Goal: Task Accomplishment & Management: Manage account settings

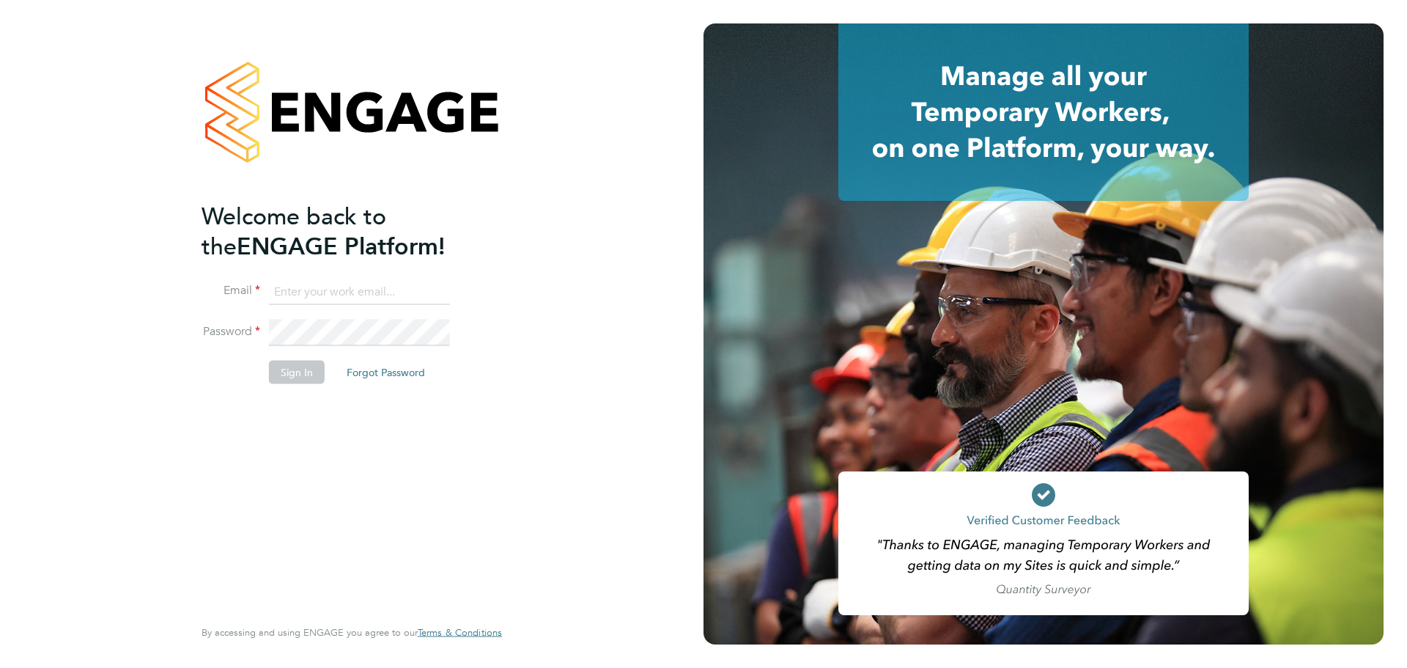
type input "[PERSON_NAME][EMAIL_ADDRESS][PERSON_NAME][DOMAIN_NAME]"
click at [309, 370] on button "Sign In" at bounding box center [297, 371] width 56 height 23
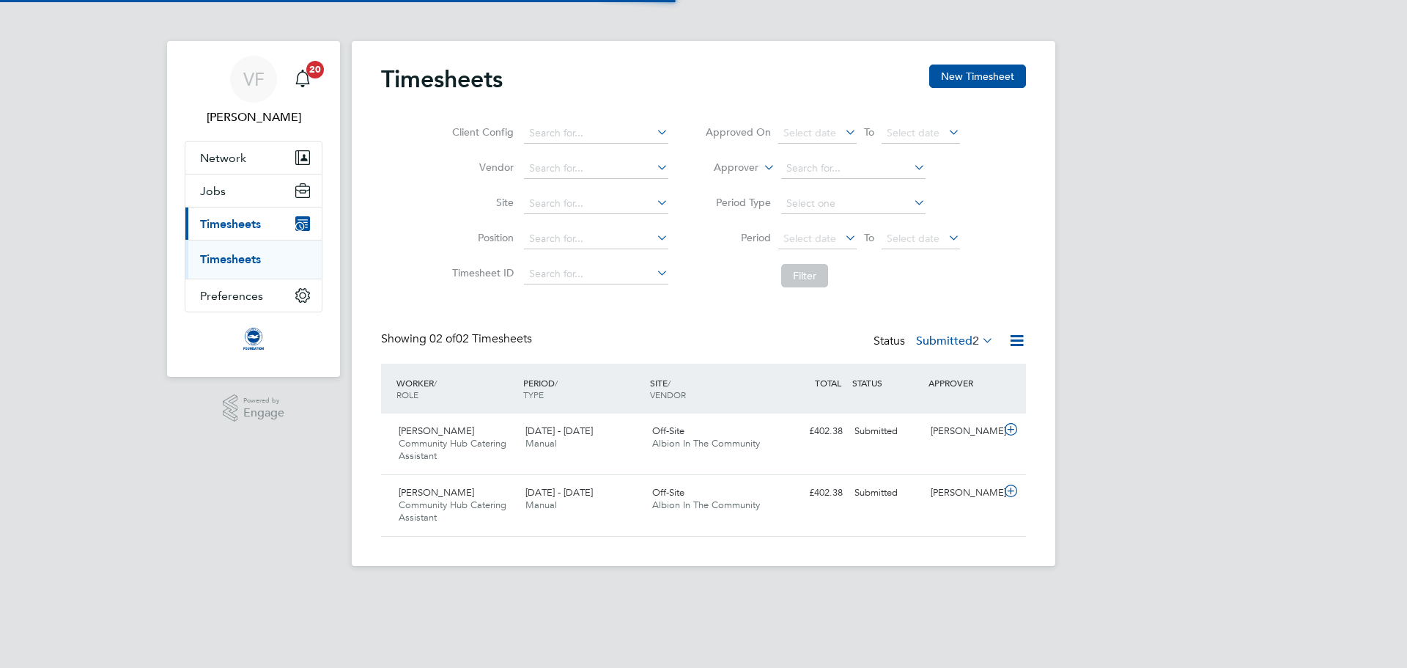
scroll to position [37, 128]
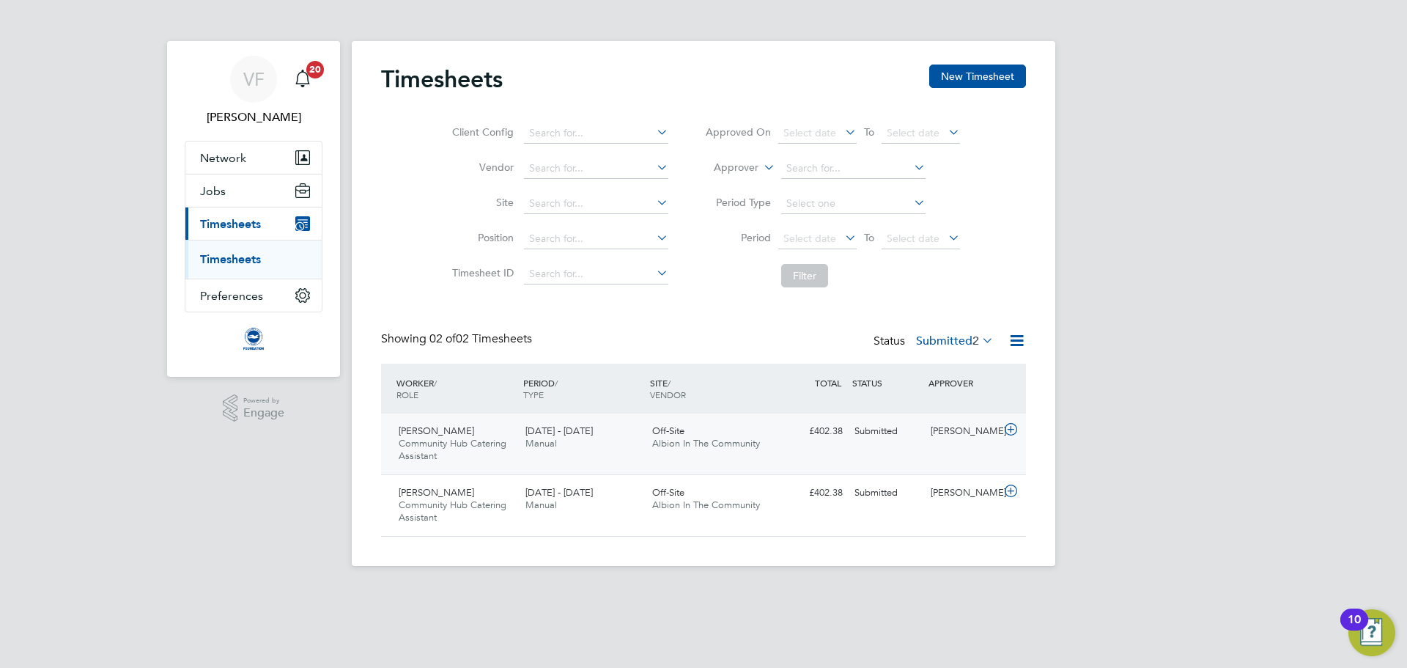
click at [1012, 430] on icon at bounding box center [1011, 430] width 18 height 12
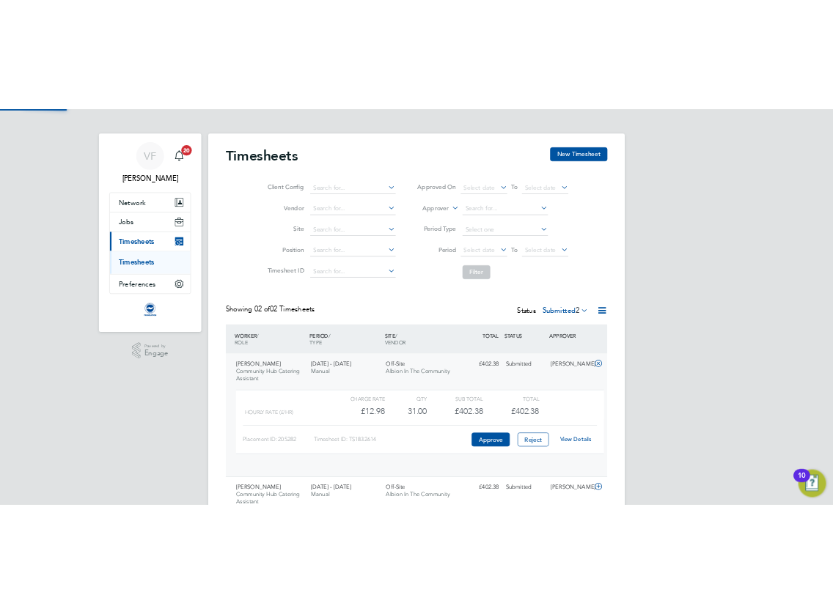
scroll to position [25, 143]
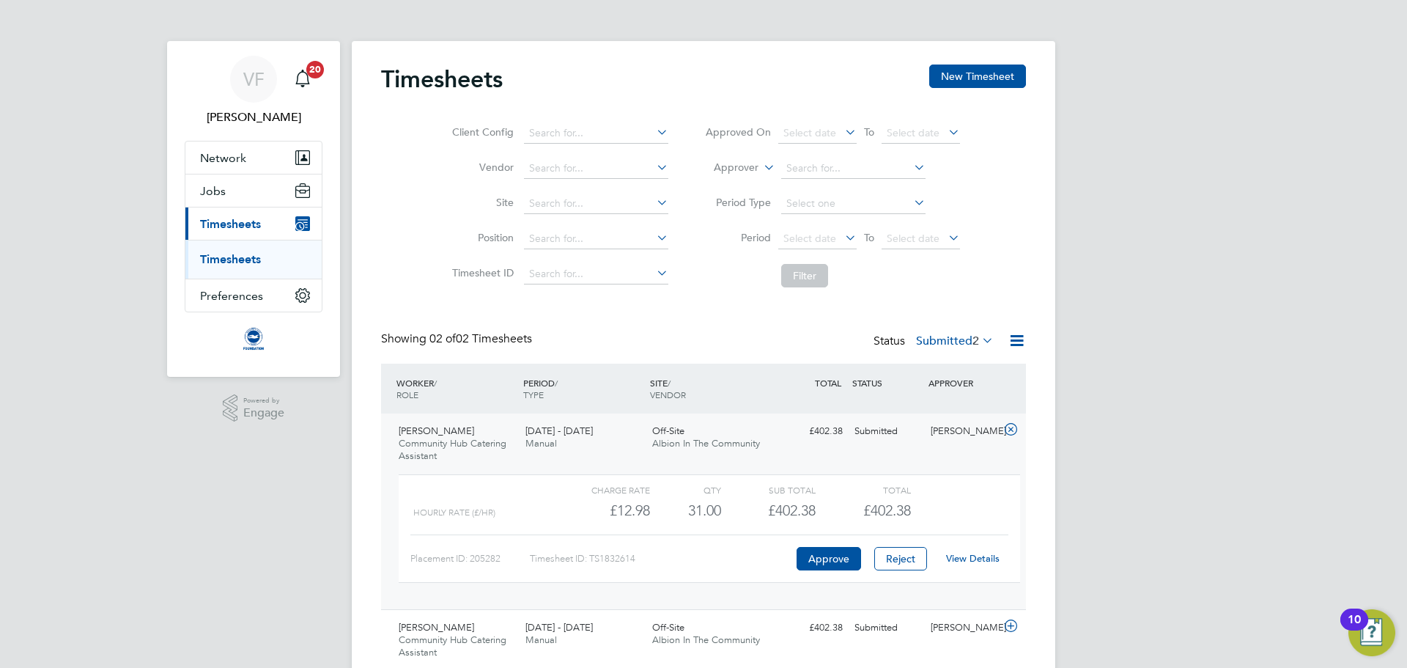
click at [986, 561] on link "View Details" at bounding box center [972, 558] width 53 height 12
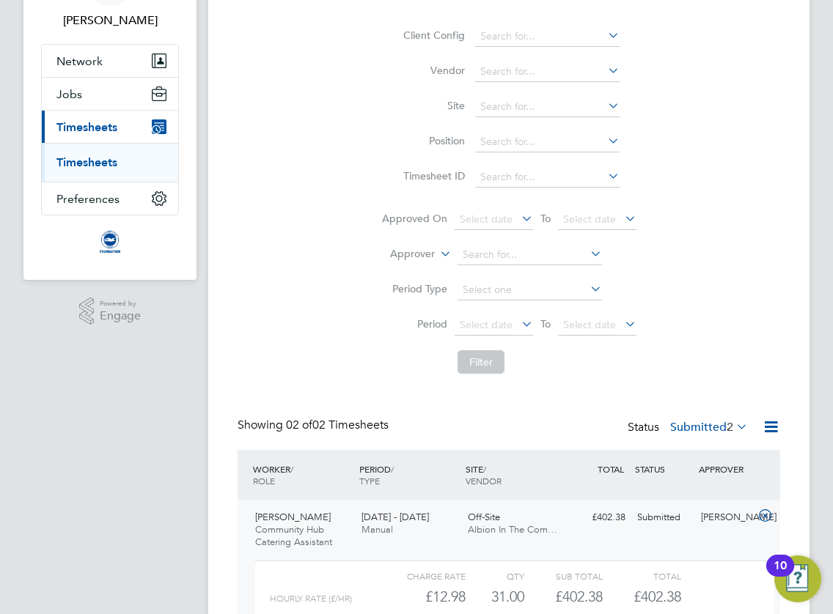
scroll to position [293, 0]
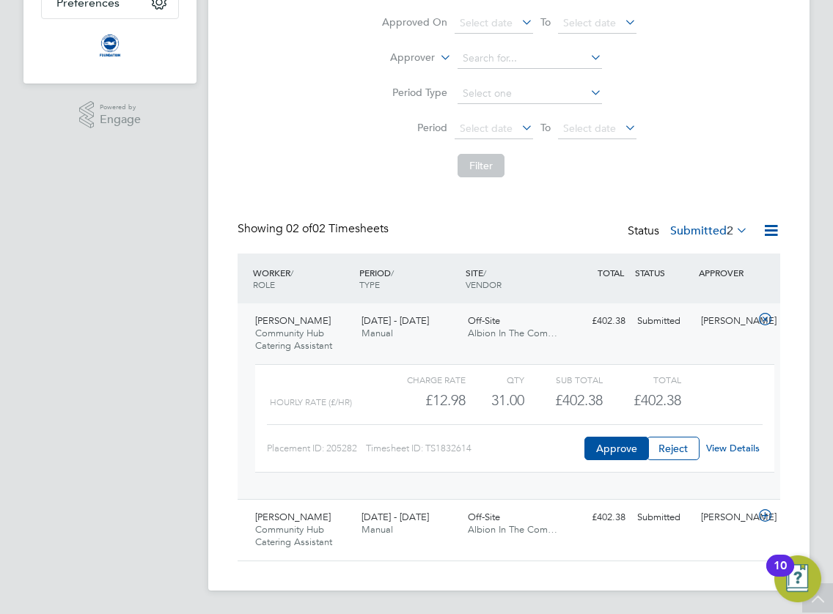
click at [164, 388] on app-navbar "VF Vicky Franklin Notifications 20 Applications: Network Sites Workers Jobs Pos…" at bounding box center [109, 181] width 173 height 866
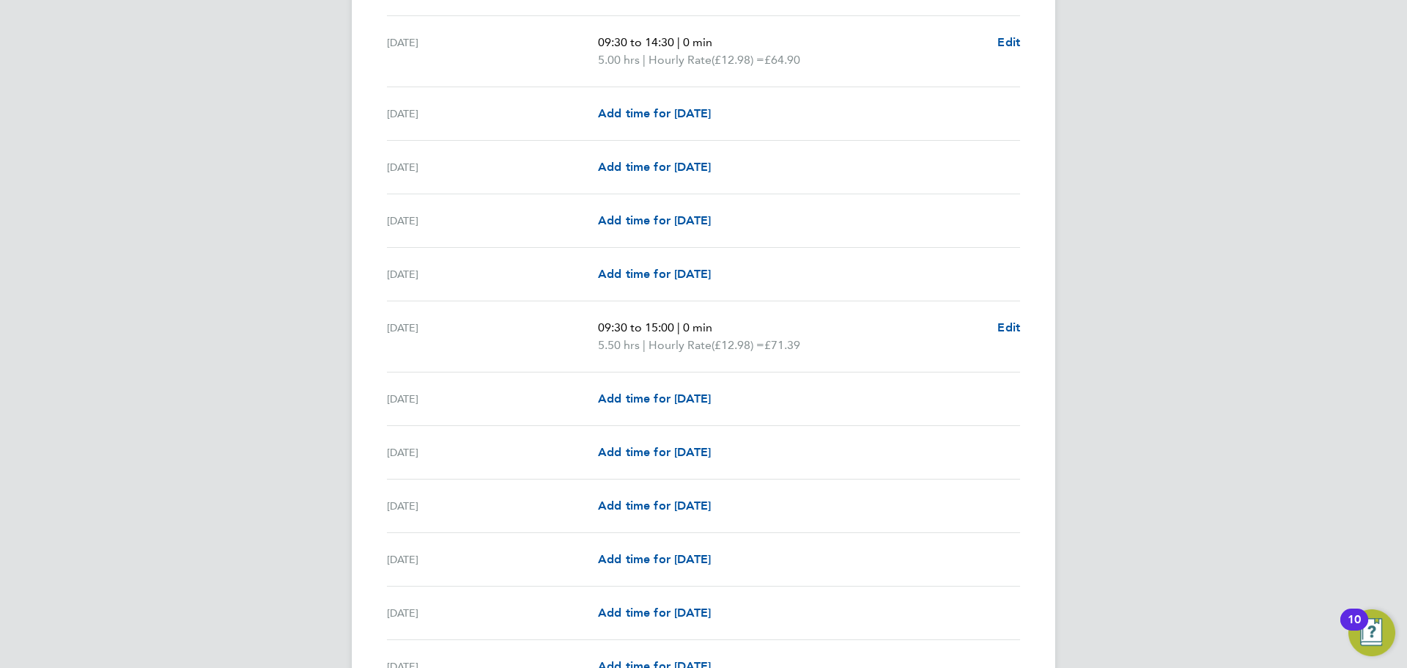
scroll to position [625, 0]
click at [663, 393] on span "Add time for Wed 10 Sep" at bounding box center [654, 397] width 113 height 14
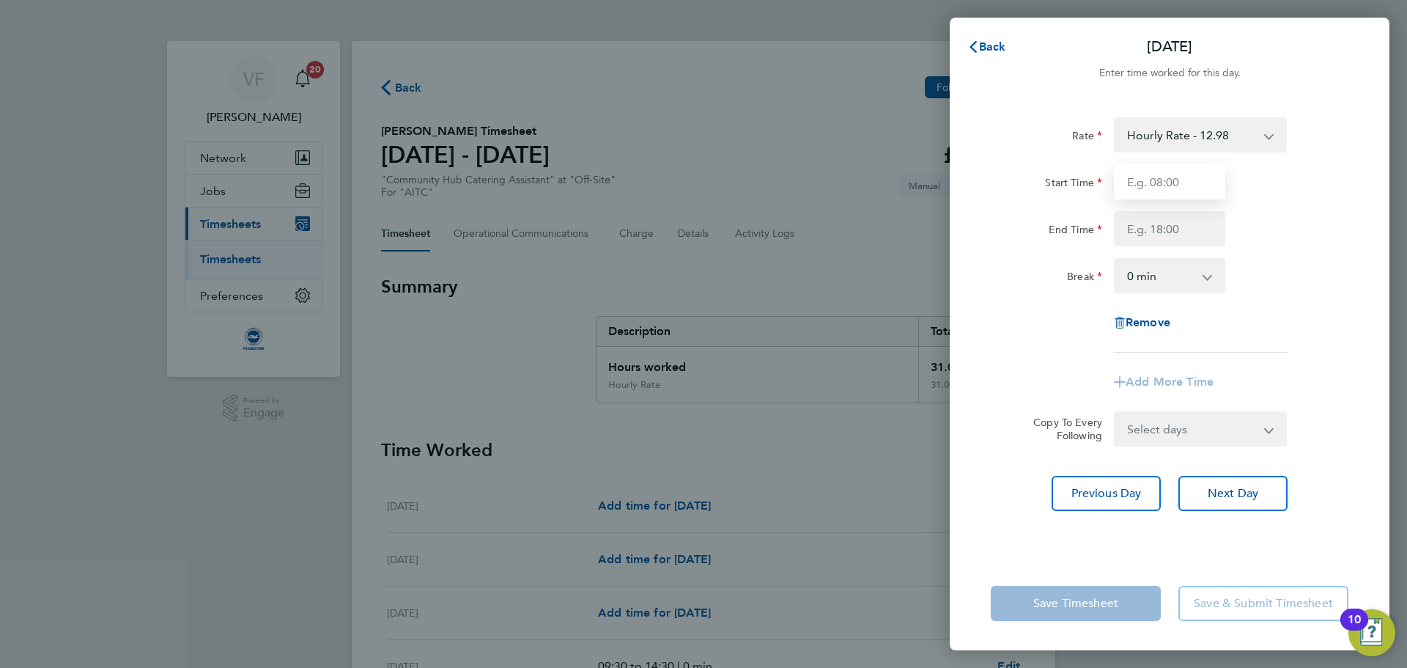
click at [1183, 186] on input "Start Time" at bounding box center [1169, 181] width 111 height 35
click at [1149, 178] on input "09:00" at bounding box center [1169, 181] width 111 height 35
type input "09:30"
click at [1149, 234] on input "End Time" at bounding box center [1169, 228] width 111 height 35
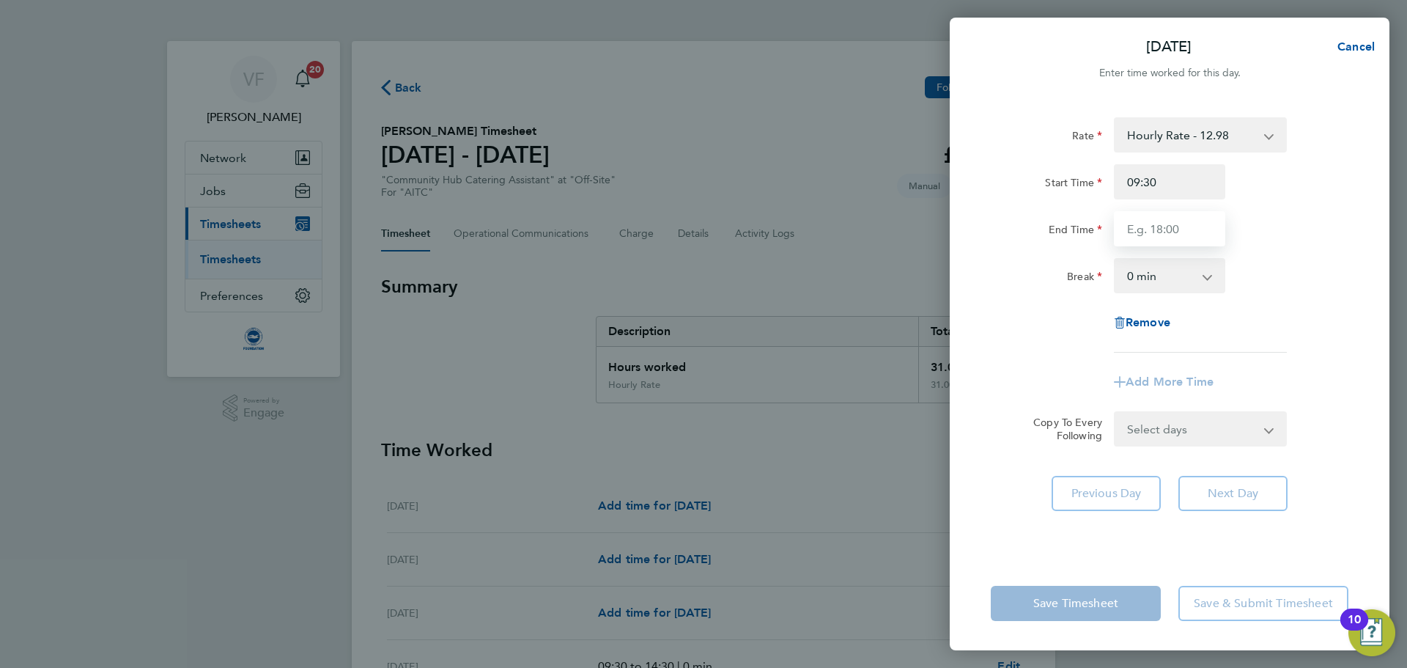
type input "14:30"
click at [1170, 438] on select "Select days Day Weekday (Mon-Fri) Weekend (Sat-Sun) Monday Tuesday Wednesday Th…" at bounding box center [1192, 429] width 154 height 32
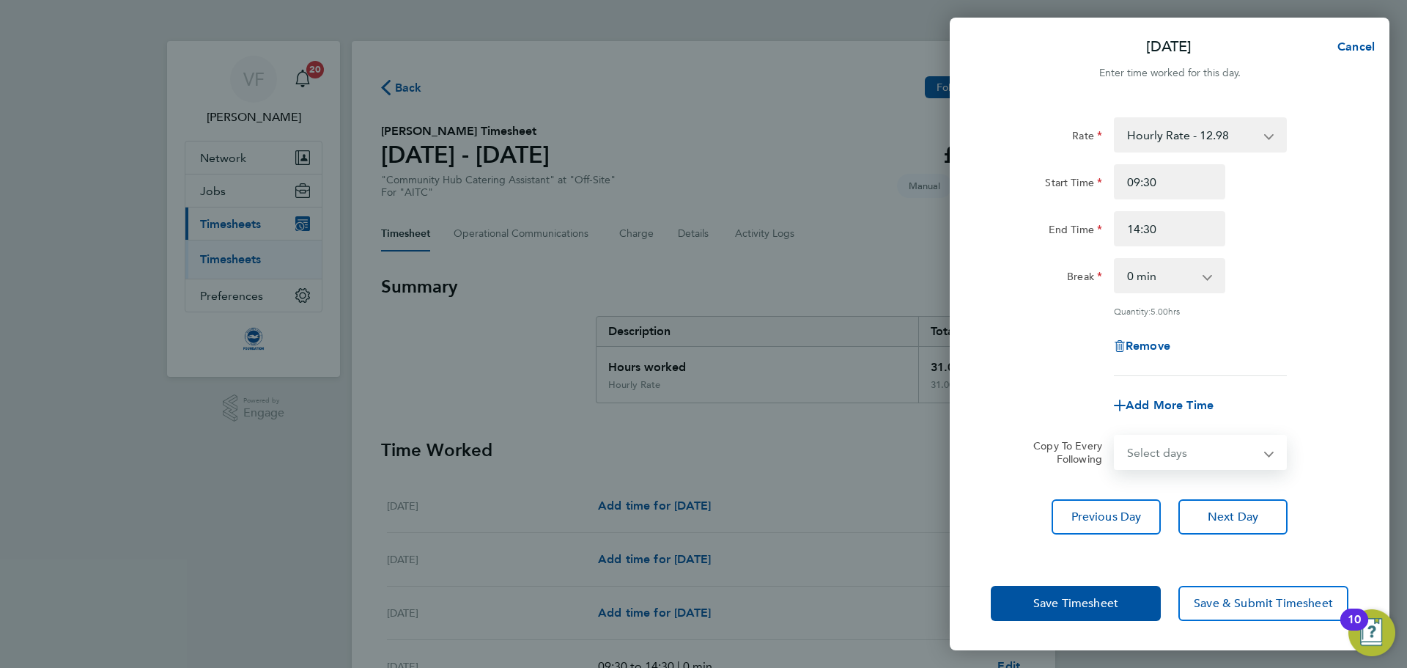
click at [1329, 416] on div "Add More Time" at bounding box center [1169, 405] width 369 height 35
click at [1076, 608] on span "Save Timesheet" at bounding box center [1075, 603] width 85 height 15
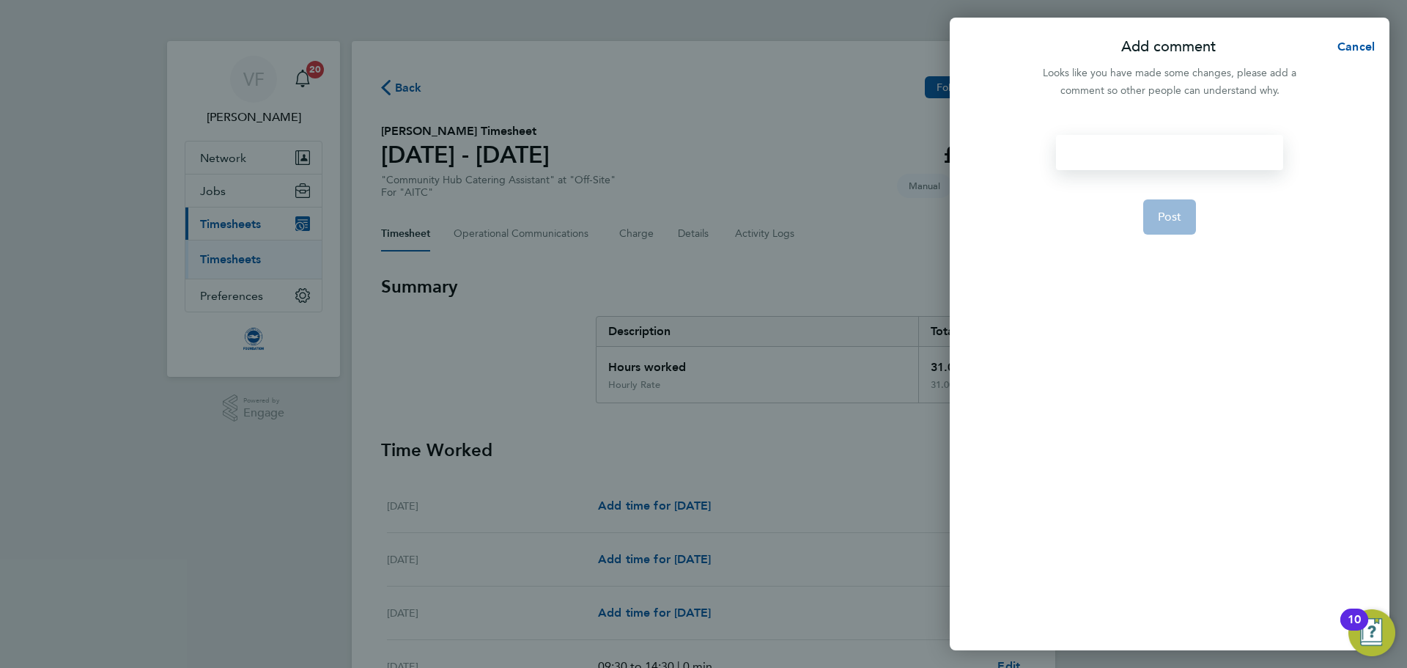
click at [1088, 152] on div at bounding box center [1169, 152] width 226 height 35
click at [1115, 142] on div at bounding box center [1169, 152] width 226 height 35
click at [1152, 220] on button "Post" at bounding box center [1169, 216] width 53 height 35
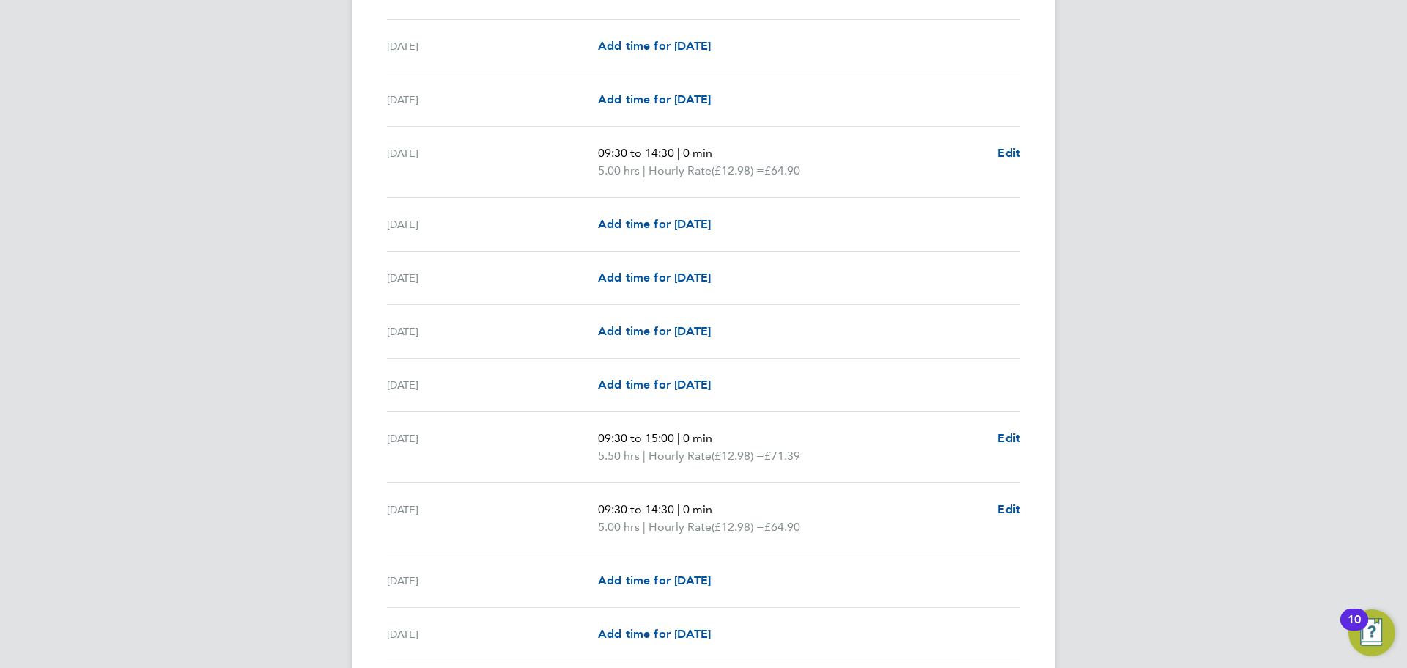
scroll to position [586, 0]
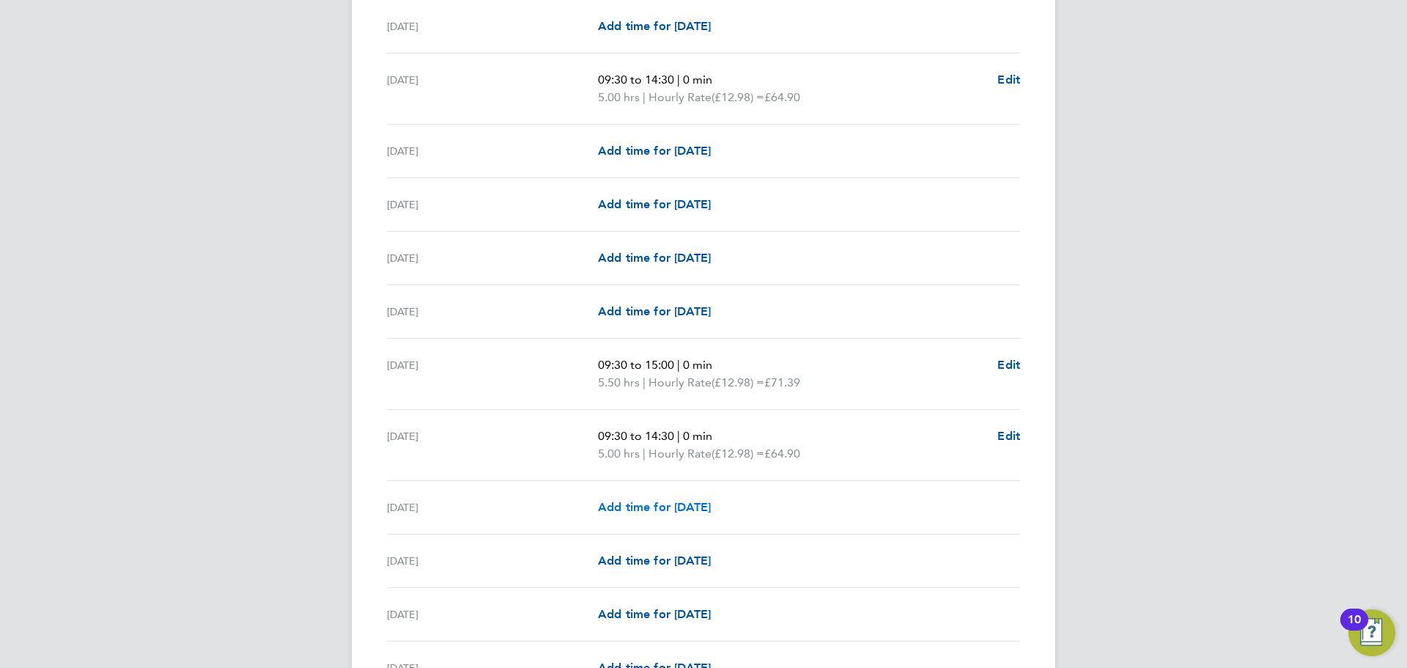
click at [711, 505] on span "Add time for Thu 11 Sep" at bounding box center [654, 507] width 113 height 14
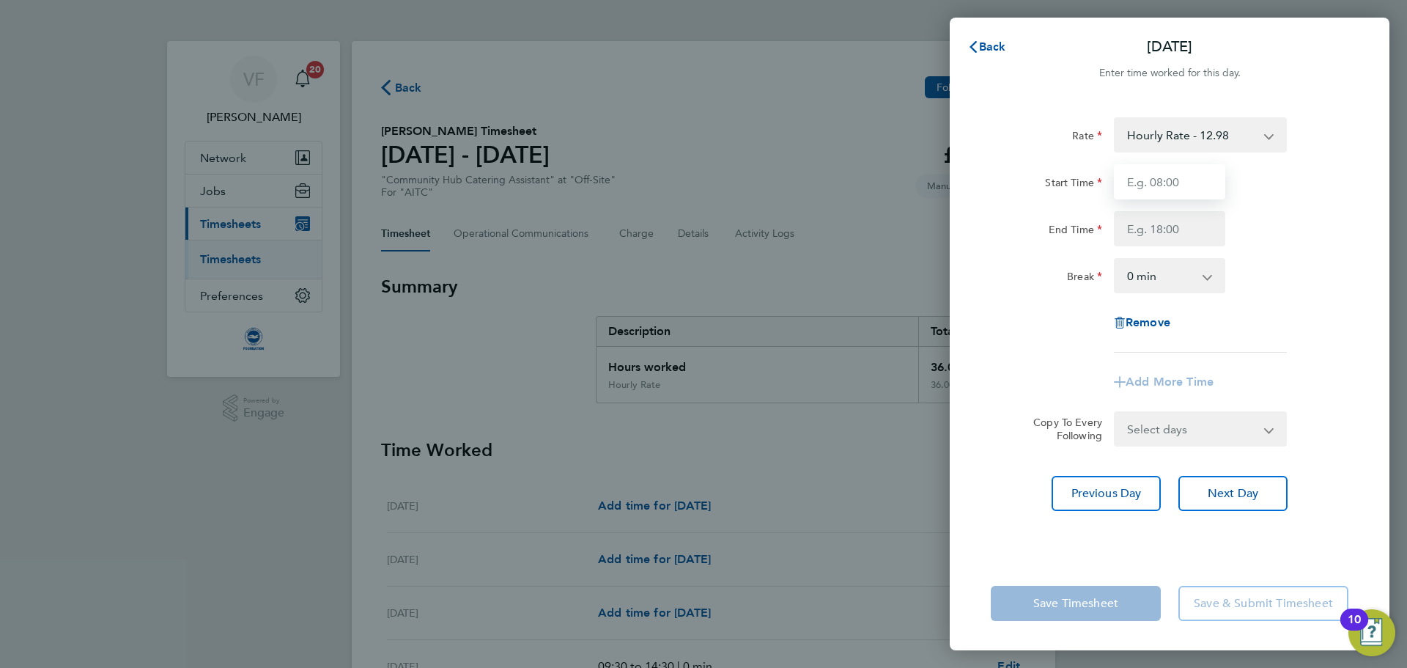
click at [1155, 187] on input "Start Time" at bounding box center [1169, 181] width 111 height 35
type input "09:30"
click at [1158, 232] on input "End Time" at bounding box center [1169, 228] width 111 height 35
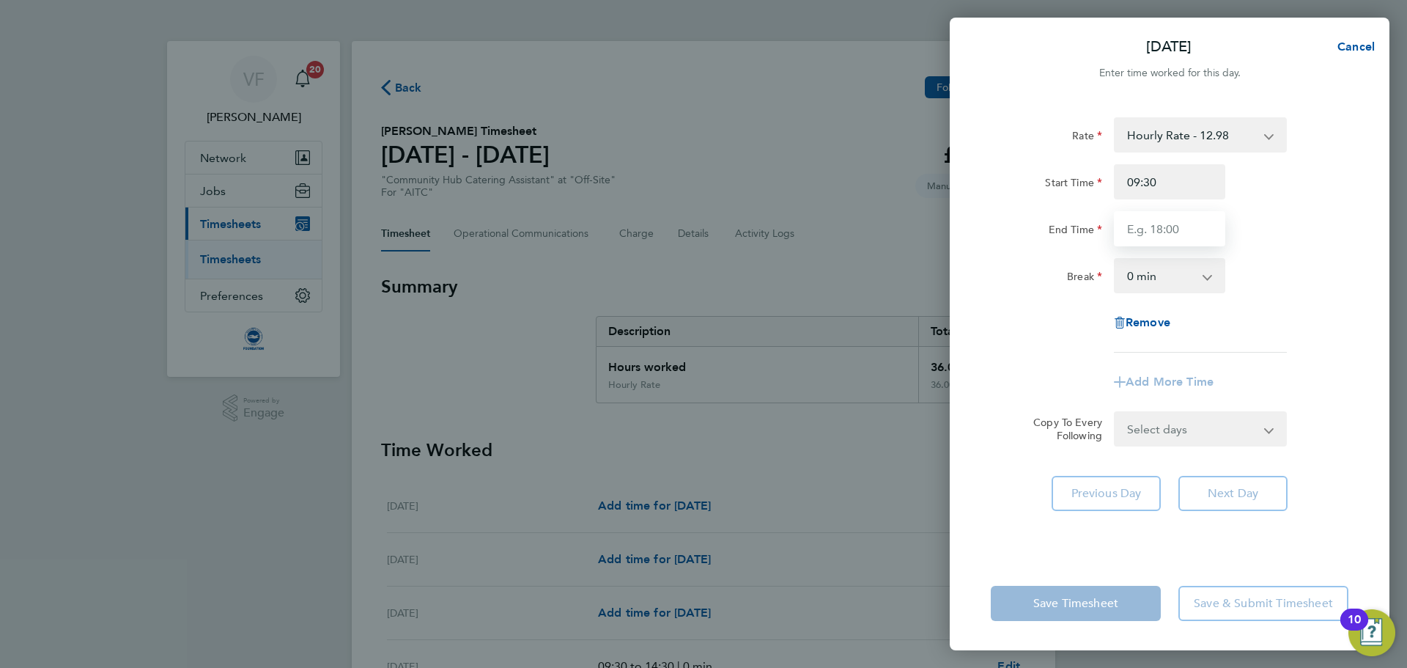
type input "14:30"
click at [1298, 301] on div "Rate Hourly Rate - 12.98 Start Time 09:30 End Time 14:30 Break 0 min 15 min 30 …" at bounding box center [1170, 234] width 358 height 235
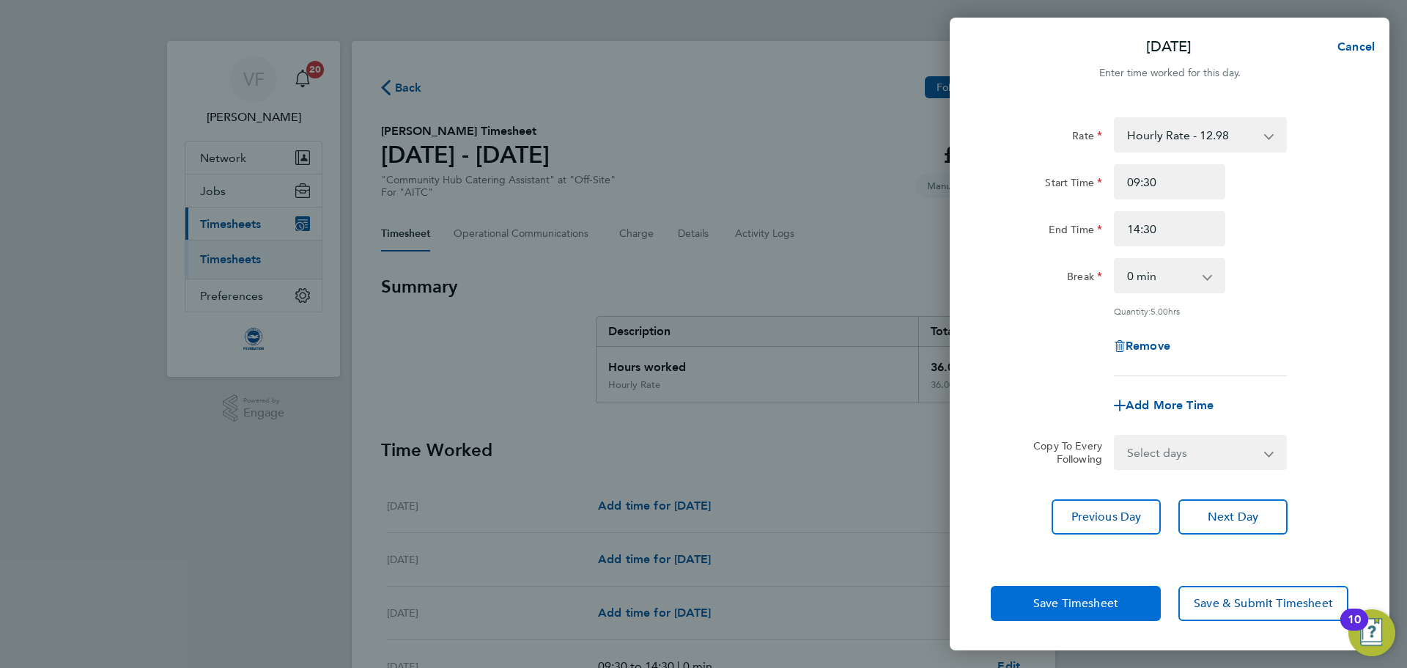
click at [1060, 610] on span "Save Timesheet" at bounding box center [1075, 603] width 85 height 15
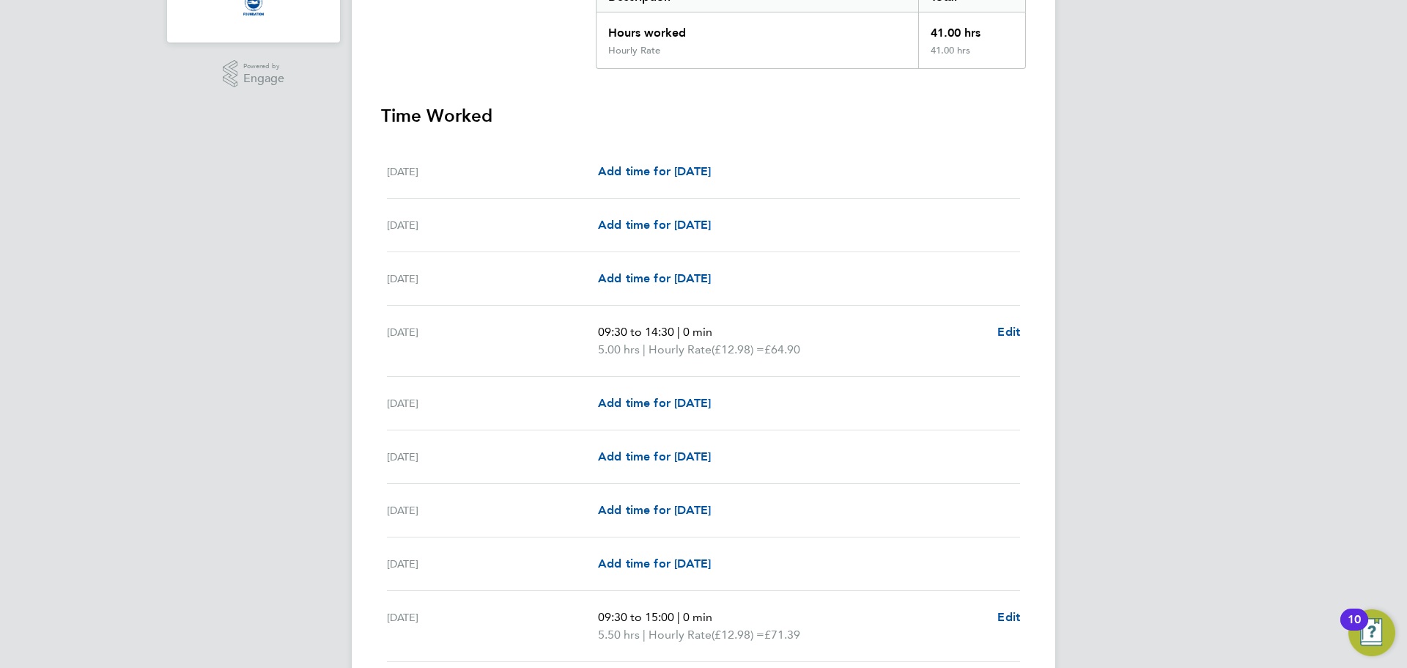
scroll to position [586, 0]
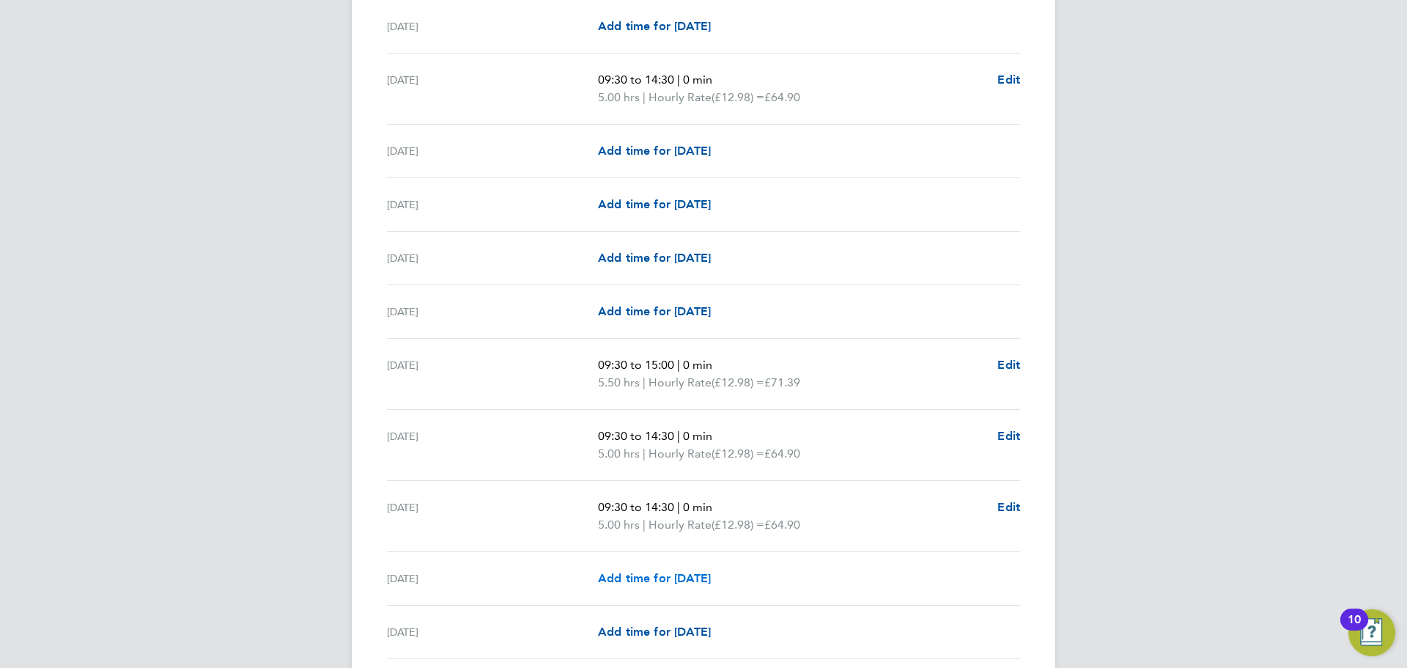
click at [643, 579] on span "Add time for Fri 12 Sep" at bounding box center [654, 578] width 113 height 14
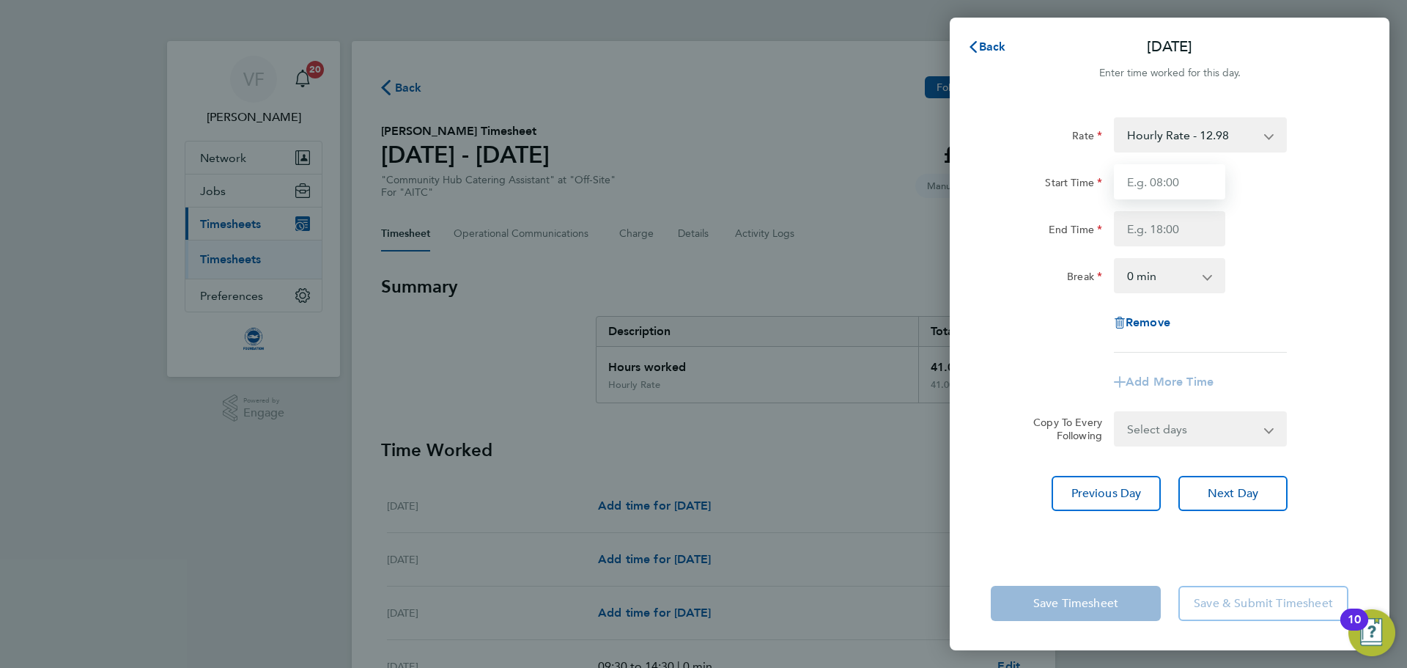
click at [1165, 180] on input "Start Time" at bounding box center [1169, 181] width 111 height 35
type input "09:30"
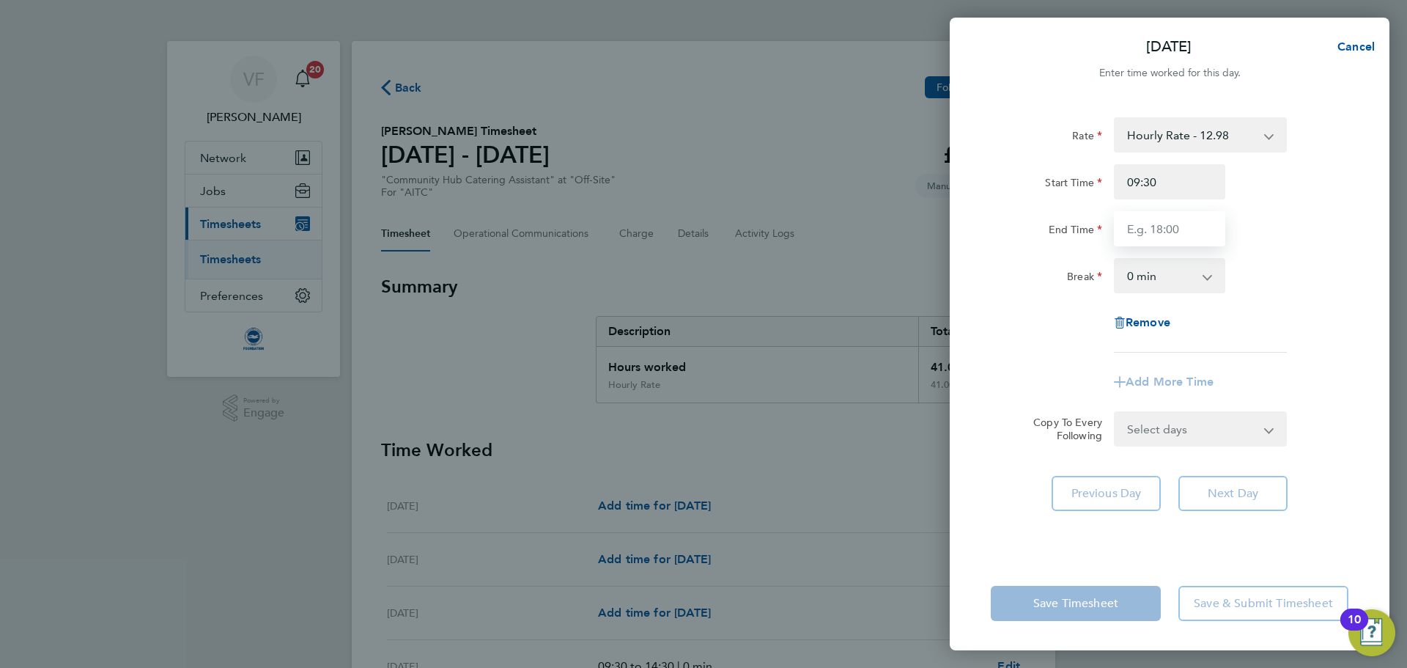
click at [1169, 225] on input "End Time" at bounding box center [1169, 228] width 111 height 35
type input "14:30"
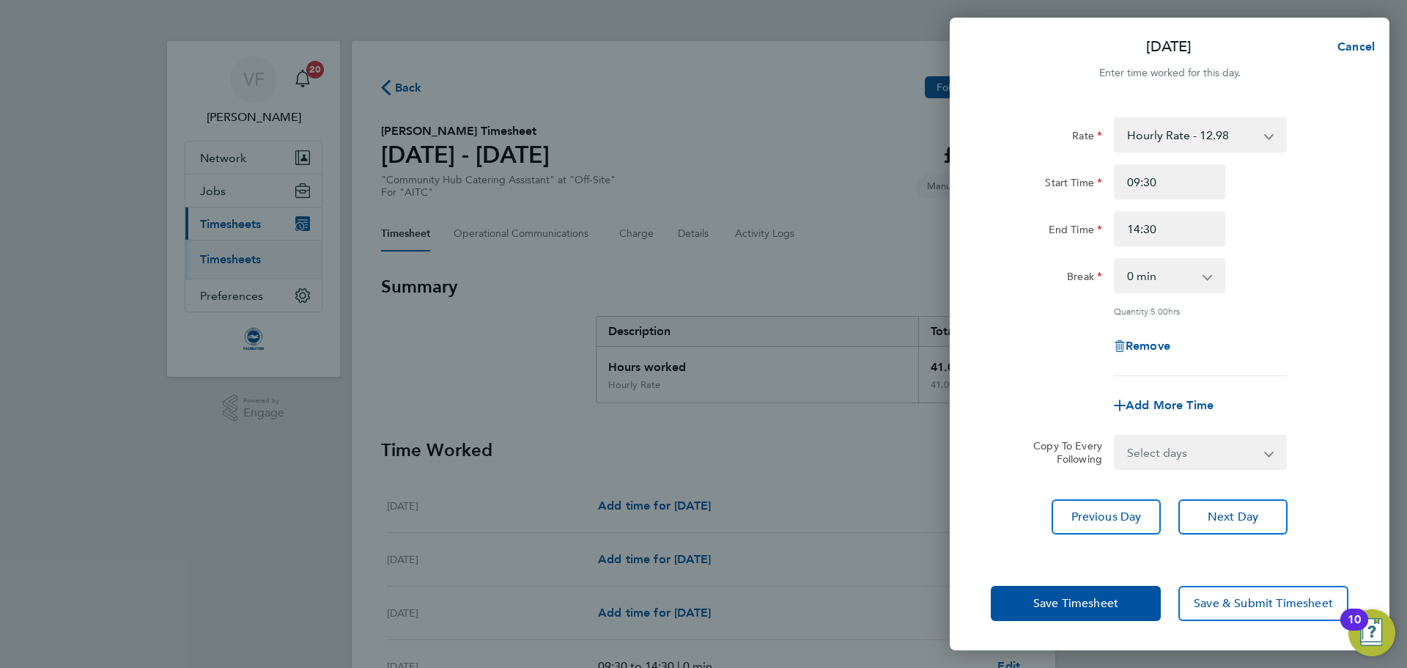
click at [1365, 451] on div "Rate Hourly Rate - 12.98 Start Time 09:30 End Time 14:30 Break 0 min 15 min 30 …" at bounding box center [1170, 328] width 440 height 457
click at [1047, 612] on button "Save Timesheet" at bounding box center [1076, 603] width 170 height 35
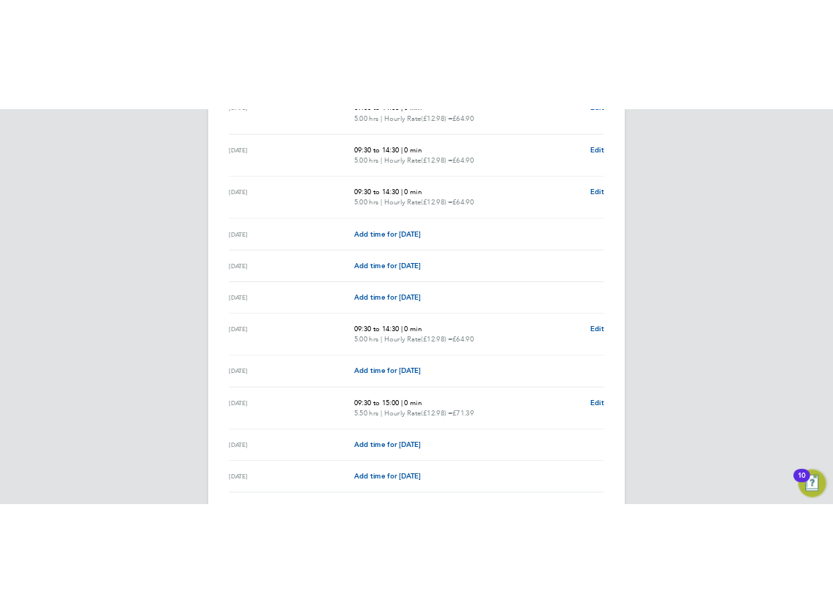
scroll to position [1026, 0]
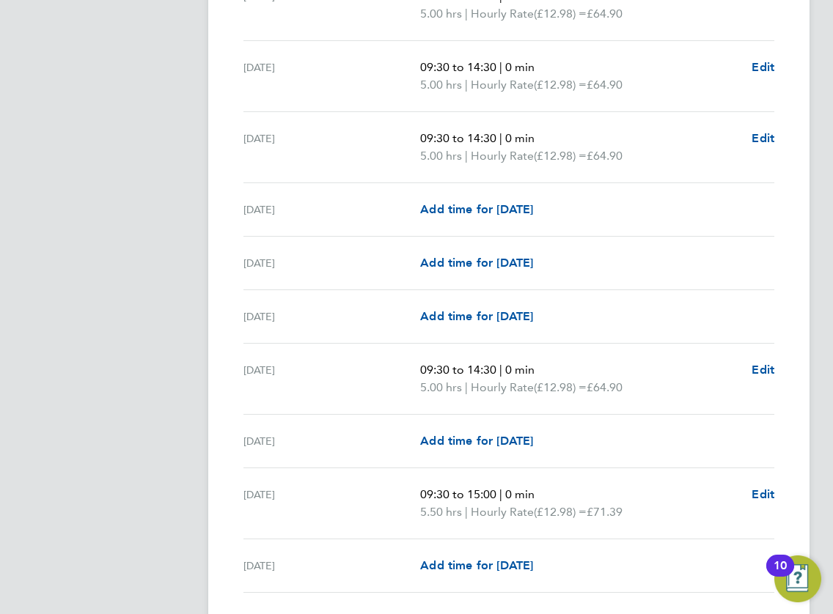
click at [558, 501] on p "09:30 to 15:00 | 0 min" at bounding box center [580, 495] width 320 height 18
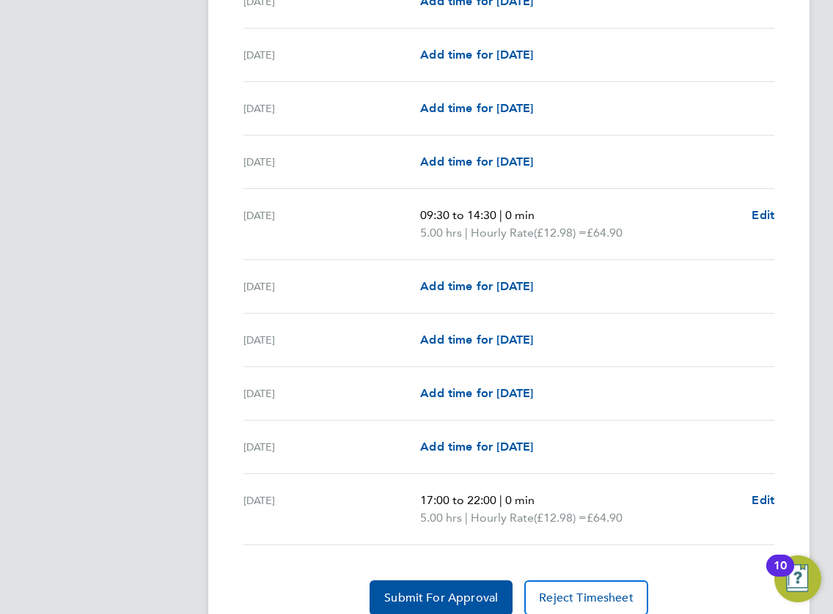
scroll to position [1757, 0]
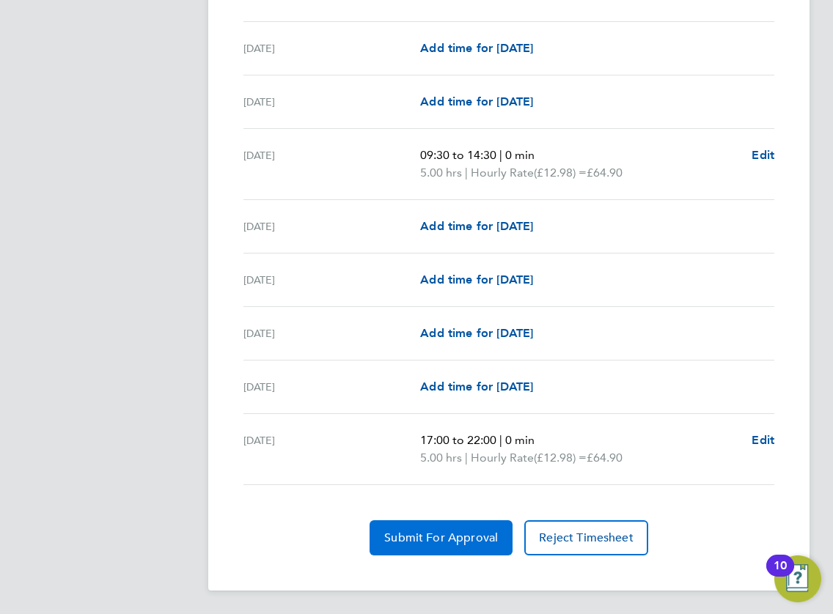
click at [446, 544] on span "Submit For Approval" at bounding box center [441, 538] width 114 height 15
click at [446, 544] on span "Approve Timesheet" at bounding box center [441, 538] width 108 height 15
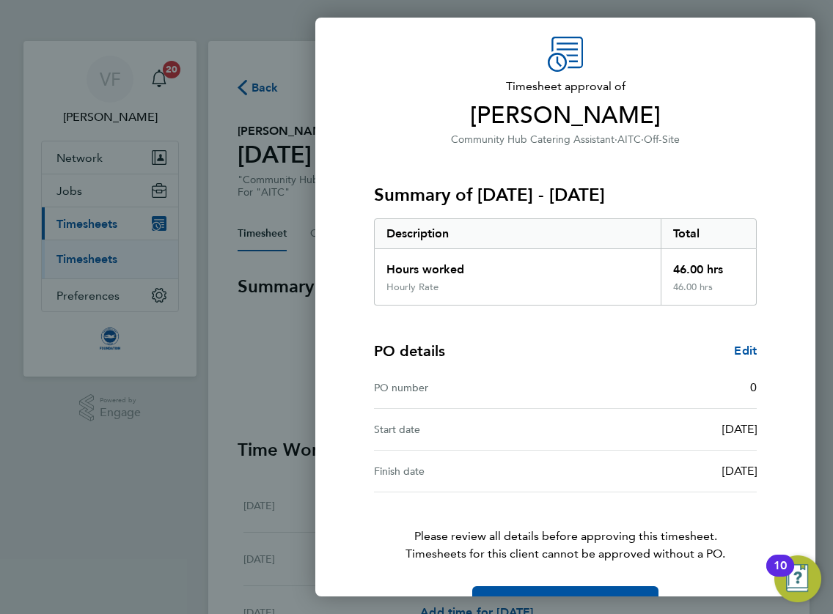
scroll to position [88, 0]
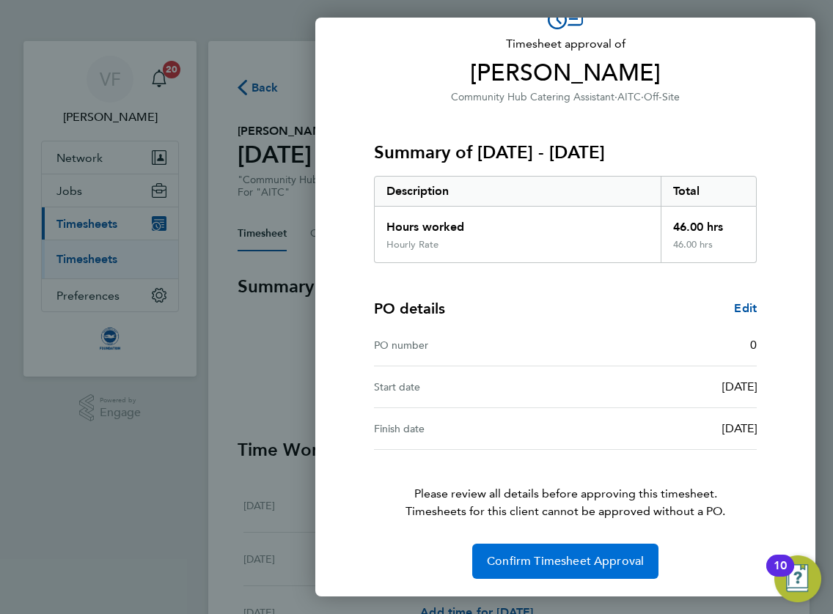
click at [515, 560] on span "Confirm Timesheet Approval" at bounding box center [565, 561] width 157 height 15
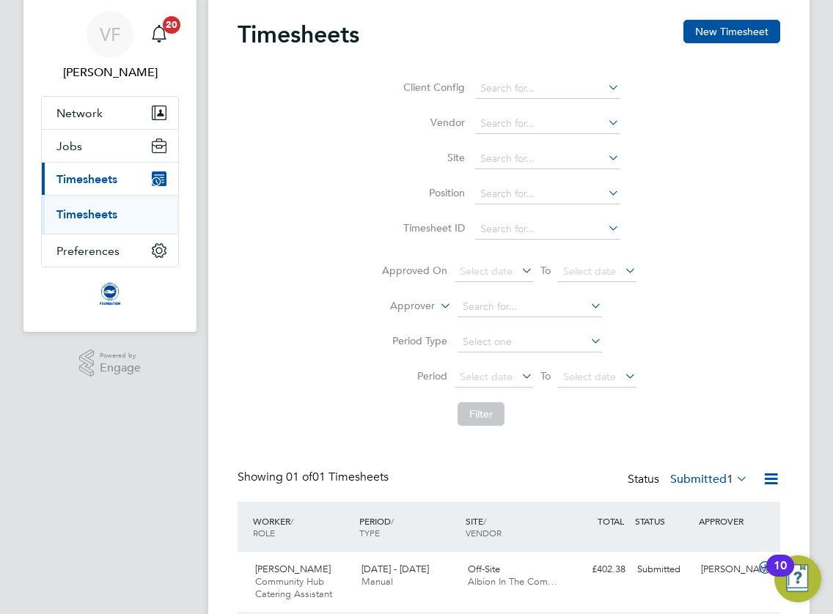
scroll to position [97, 0]
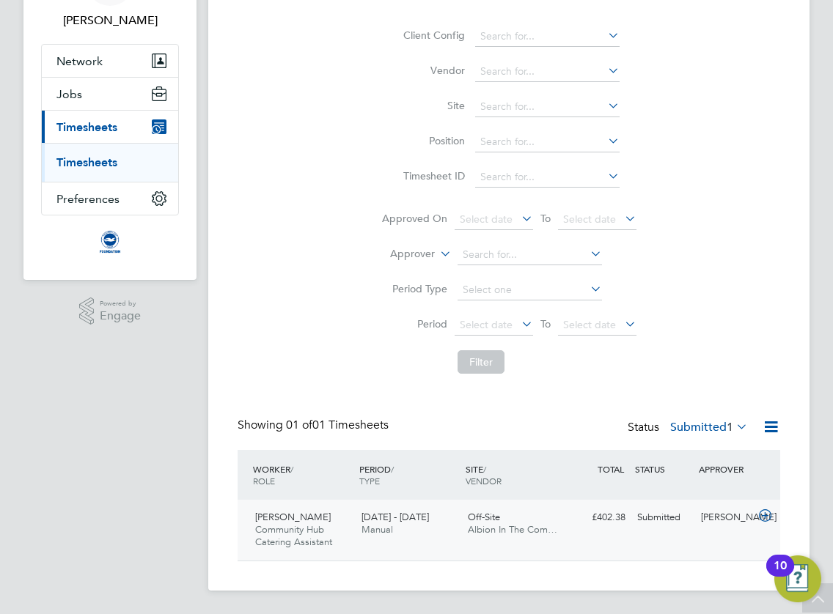
click at [765, 516] on icon at bounding box center [765, 516] width 18 height 12
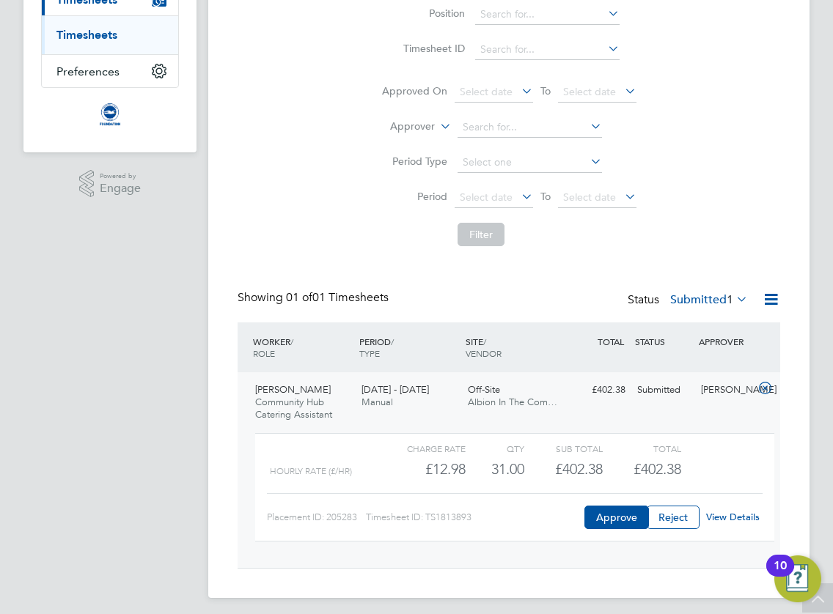
scroll to position [232, 0]
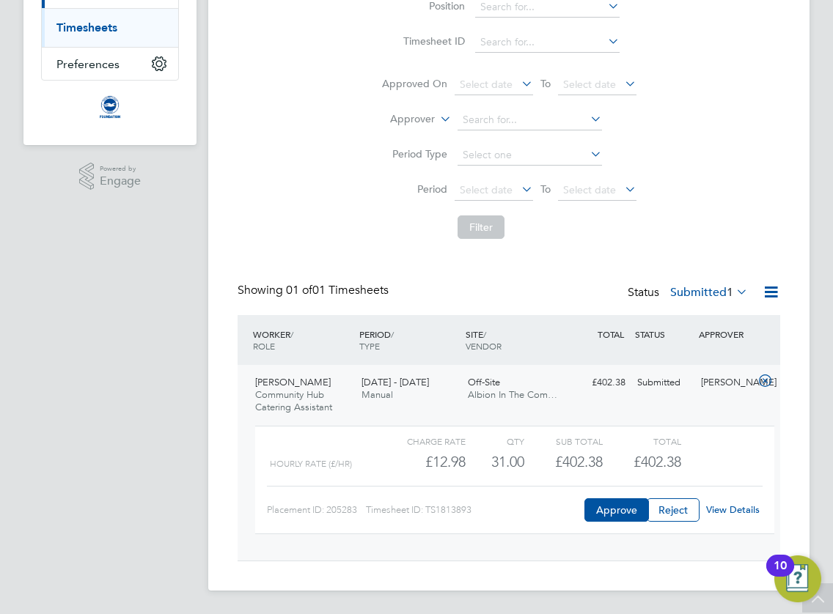
click at [725, 508] on link "View Details" at bounding box center [732, 509] width 53 height 12
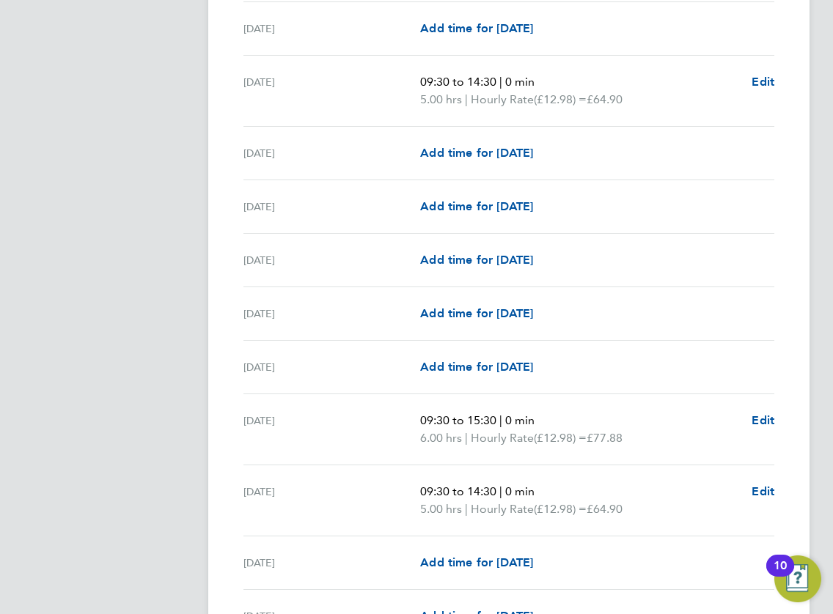
scroll to position [1319, 0]
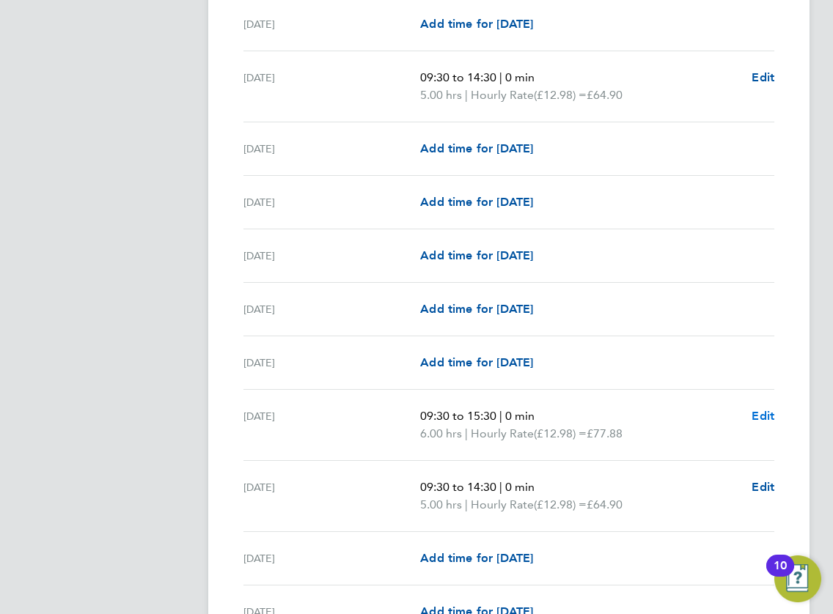
click at [759, 415] on span "Edit" at bounding box center [762, 416] width 23 height 14
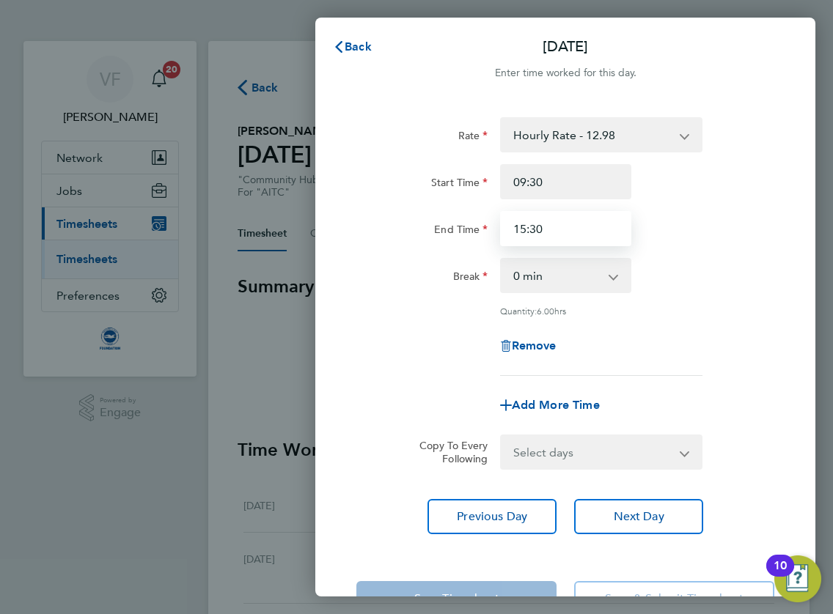
click at [525, 221] on input "15:30" at bounding box center [565, 228] width 131 height 35
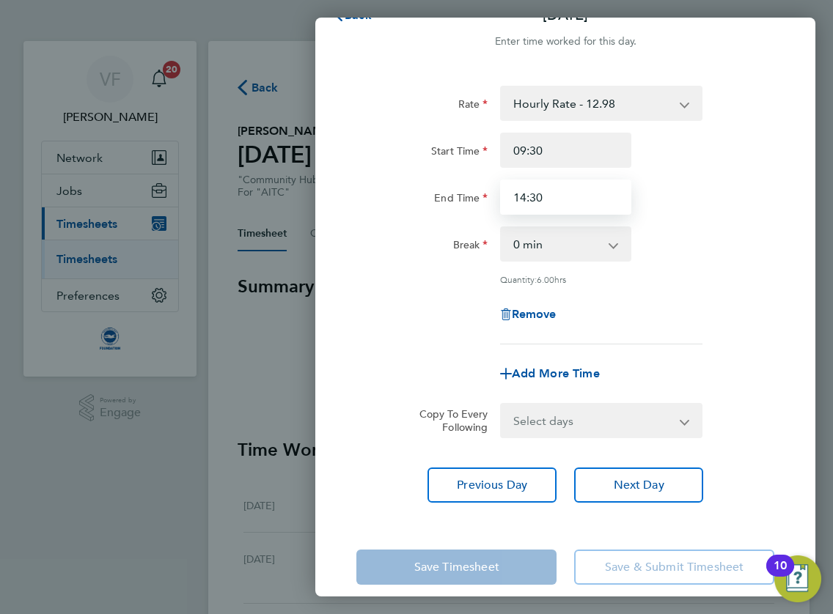
scroll to position [48, 0]
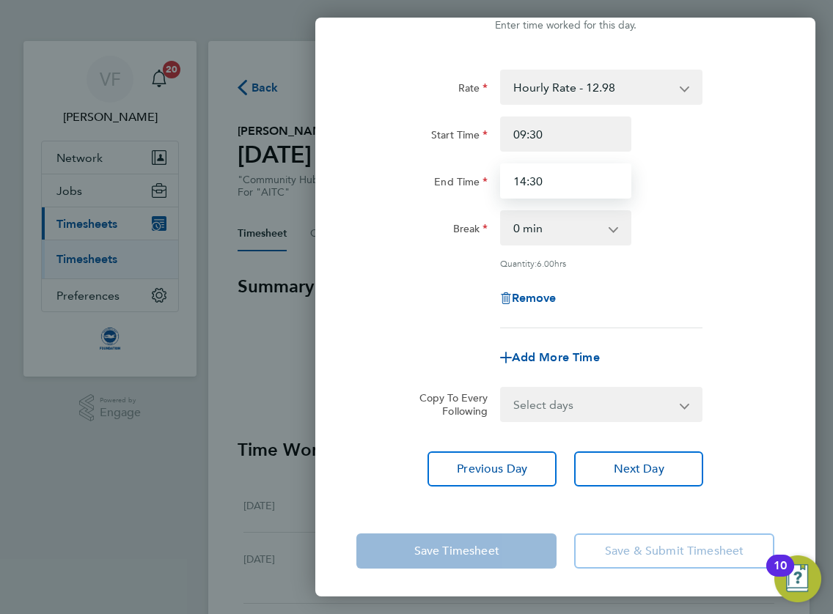
type input "14:30"
click at [728, 363] on div "Add More Time" at bounding box center [564, 357] width 429 height 35
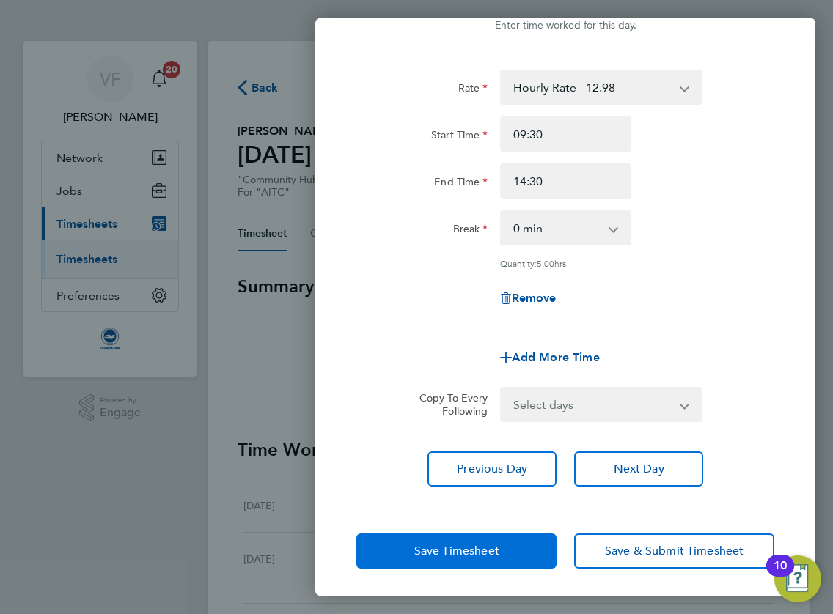
click at [442, 547] on span "Save Timesheet" at bounding box center [456, 551] width 85 height 15
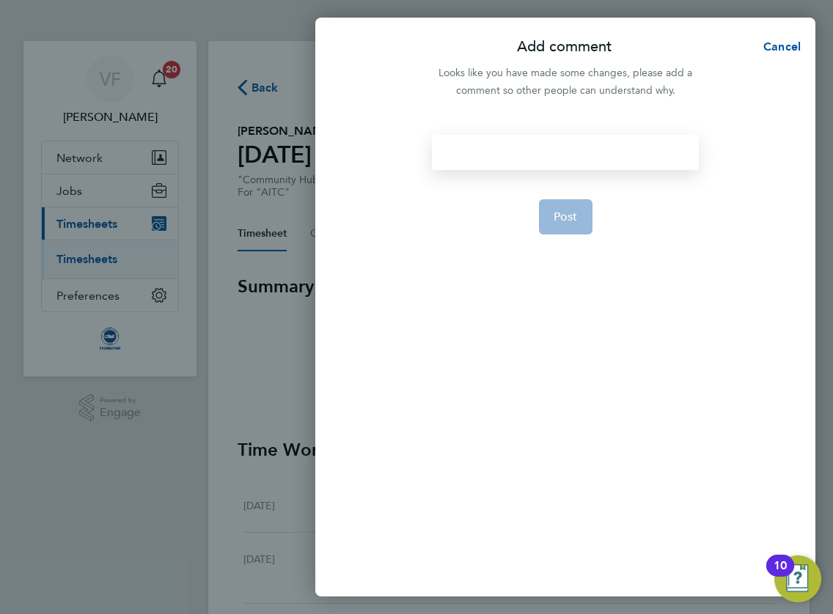
click at [538, 162] on div at bounding box center [565, 152] width 267 height 35
click at [491, 153] on div "Usual end 2.30 pm as discussed" at bounding box center [565, 152] width 267 height 35
click at [501, 147] on div "Usual end 2.30 pm as discussed" at bounding box center [565, 152] width 267 height 35
click at [493, 150] on div "Usual end 2.30 pm as discussed" at bounding box center [565, 152] width 267 height 35
click at [583, 221] on button "Post" at bounding box center [565, 216] width 53 height 35
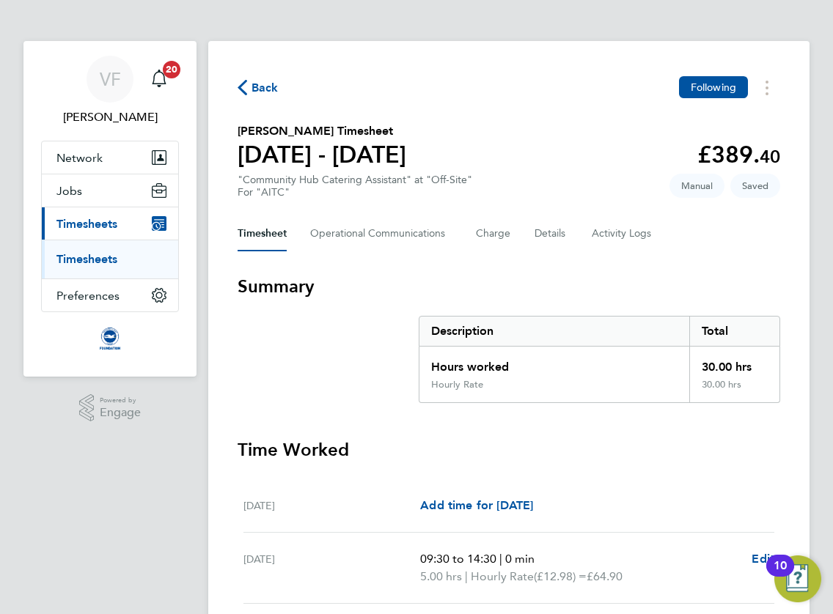
click at [586, 295] on h3 "Summary" at bounding box center [508, 286] width 542 height 23
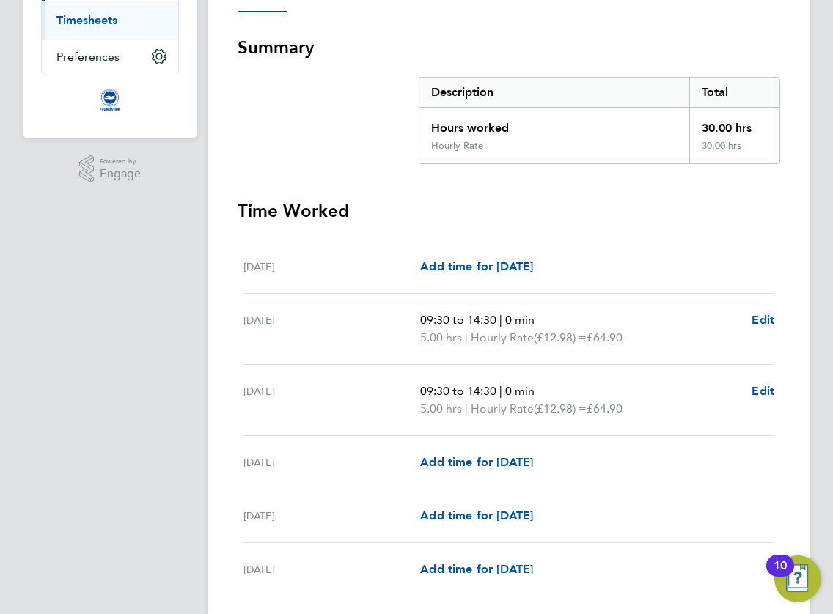
scroll to position [207, 0]
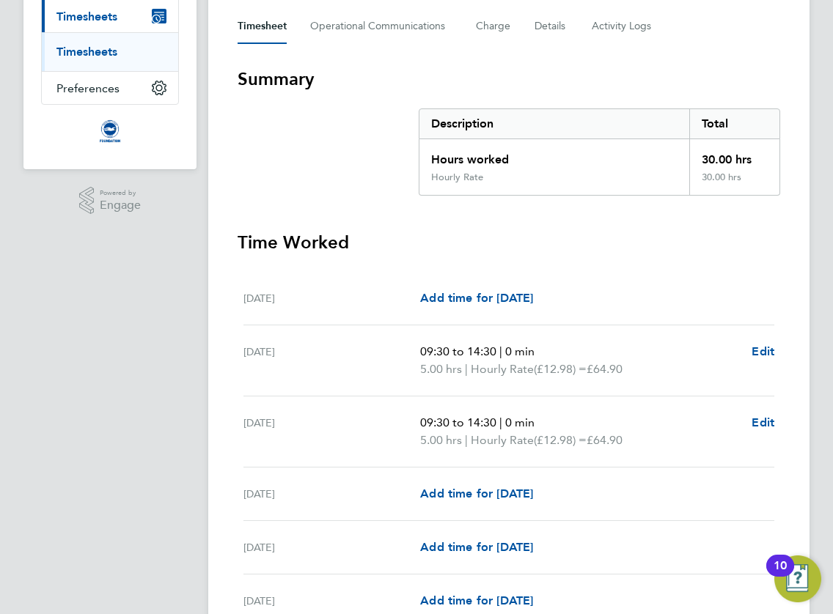
click at [102, 13] on span "Timesheets" at bounding box center [86, 17] width 61 height 14
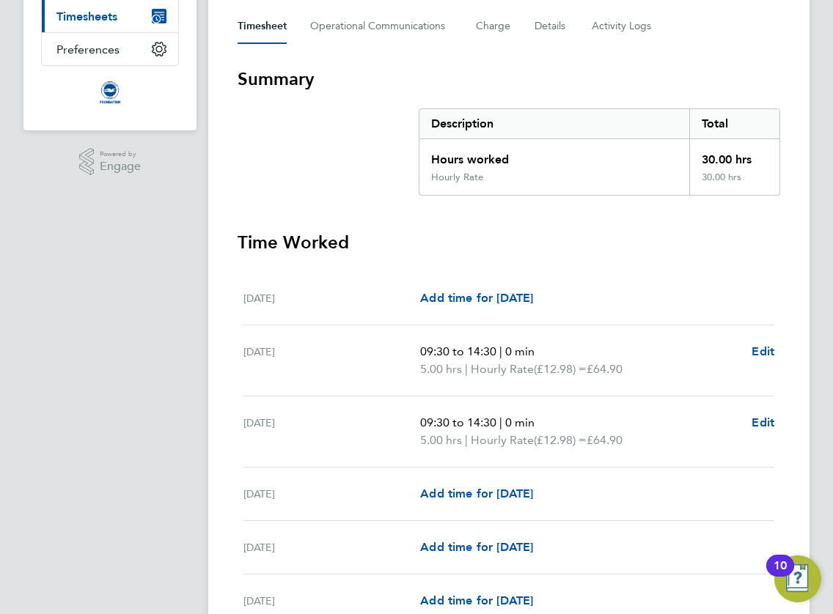
click at [104, 19] on span "Timesheets" at bounding box center [86, 17] width 61 height 14
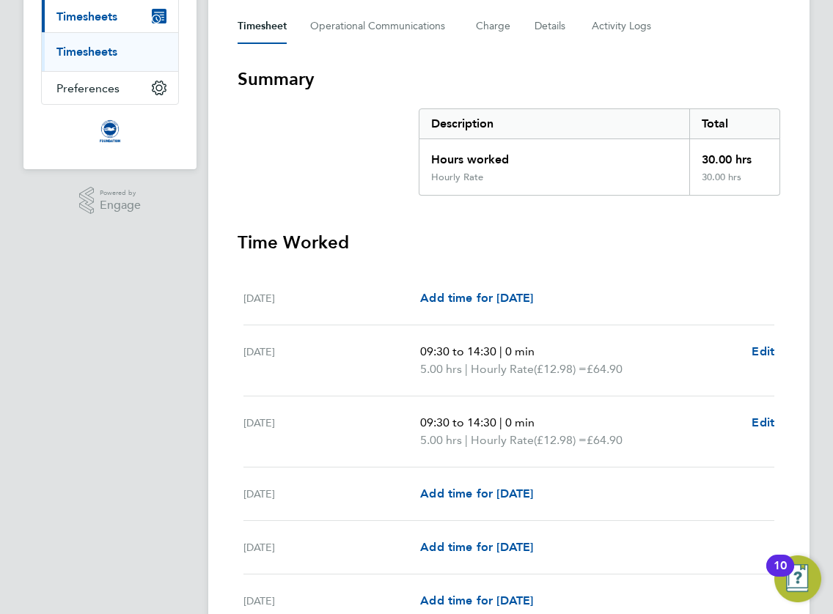
click at [101, 51] on link "Timesheets" at bounding box center [86, 52] width 61 height 14
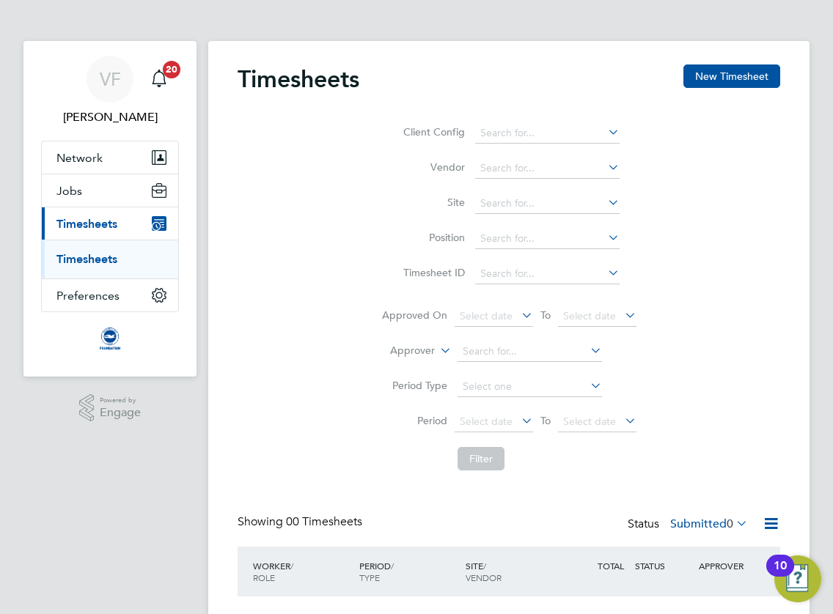
click at [100, 260] on link "Timesheets" at bounding box center [86, 259] width 61 height 14
click at [85, 227] on span "Timesheets" at bounding box center [86, 224] width 61 height 14
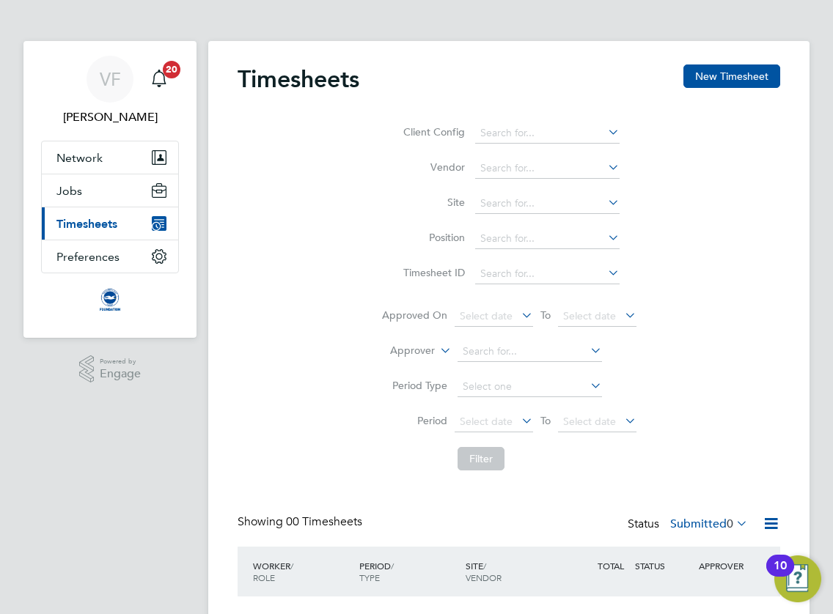
click at [88, 227] on span "Timesheets" at bounding box center [86, 224] width 61 height 14
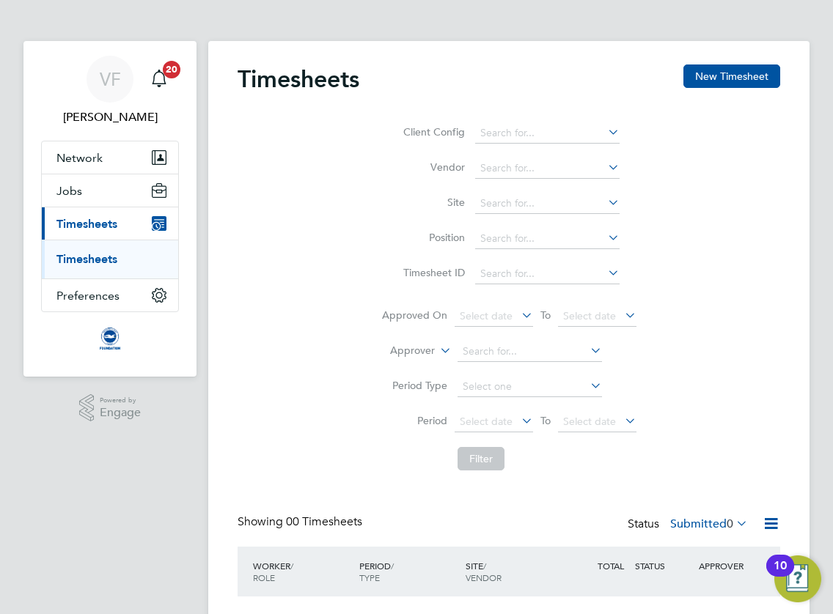
click at [95, 259] on link "Timesheets" at bounding box center [86, 259] width 61 height 14
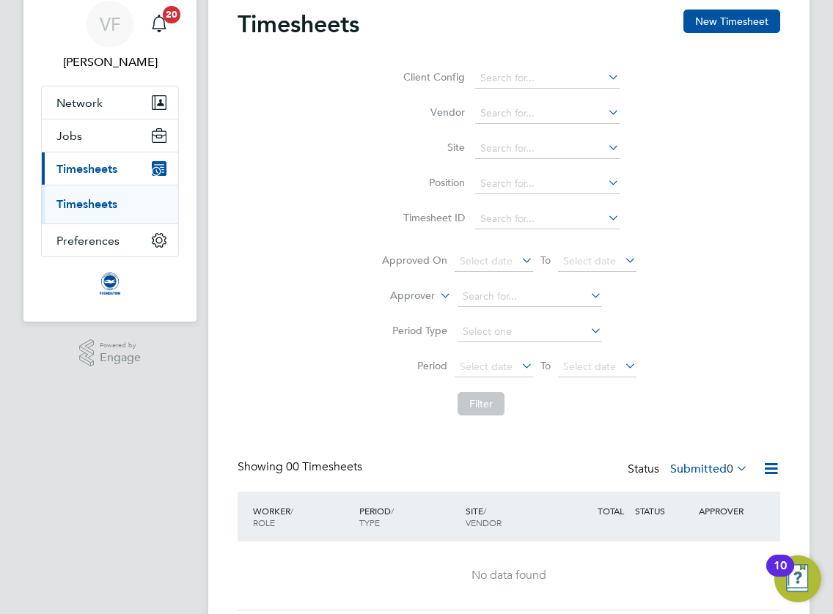
scroll to position [104, 0]
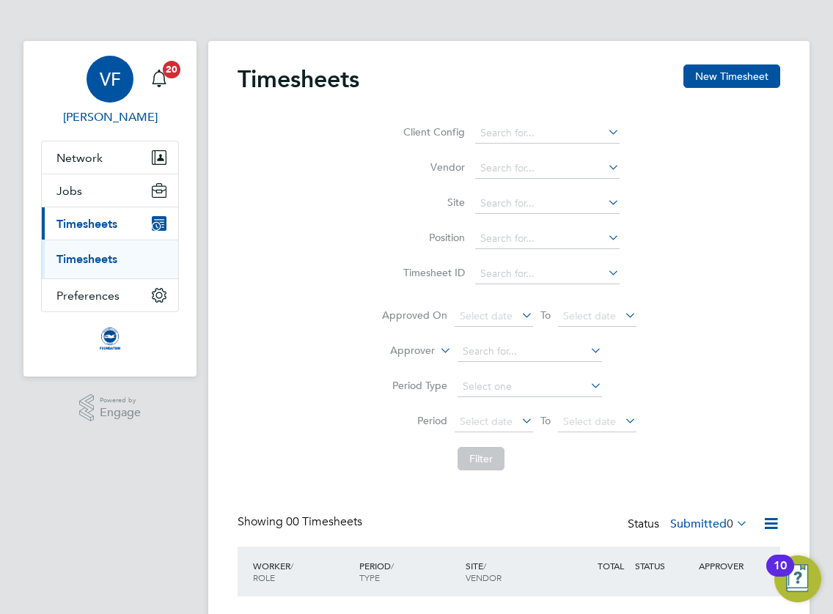
click at [107, 117] on span "[PERSON_NAME]" at bounding box center [110, 117] width 138 height 18
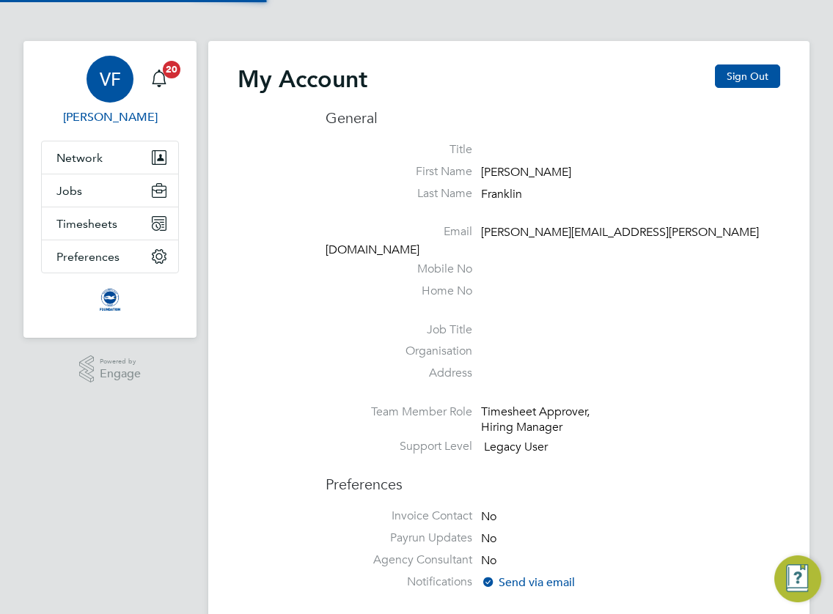
type input "vicky.franklin@bhafcfoundation.org.uk"
click at [94, 218] on span "Timesheets" at bounding box center [86, 224] width 61 height 14
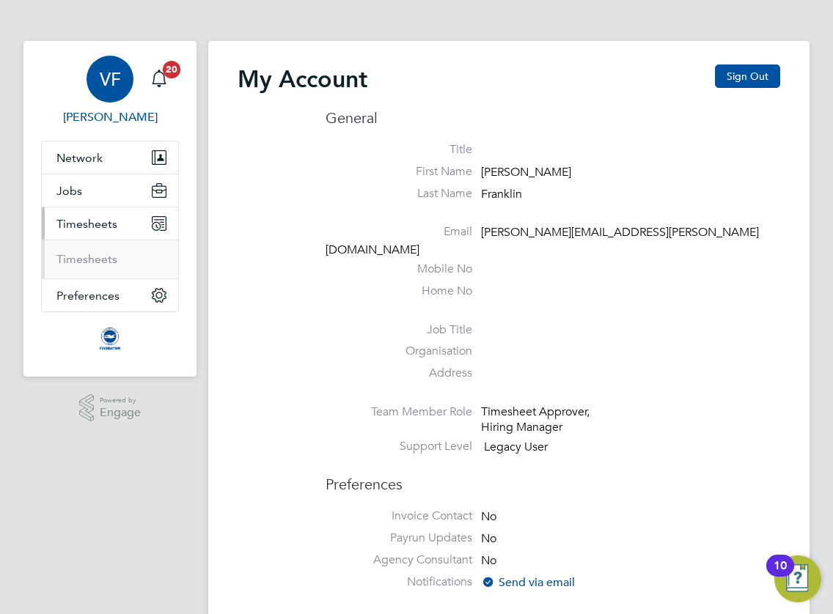
click at [92, 266] on li "Timesheets" at bounding box center [111, 259] width 110 height 15
click at [92, 259] on link "Timesheets" at bounding box center [86, 259] width 61 height 14
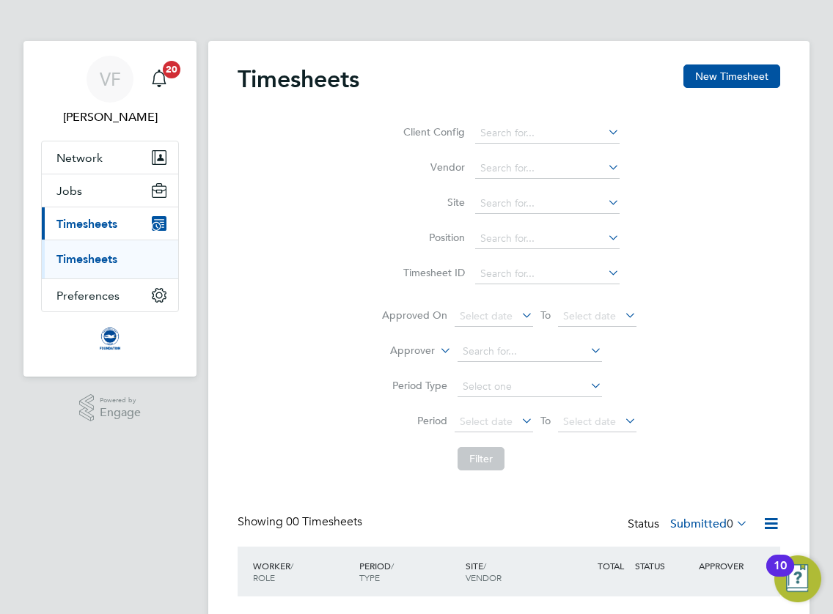
click at [605, 275] on icon at bounding box center [605, 272] width 0 height 21
click at [605, 235] on icon at bounding box center [605, 237] width 0 height 21
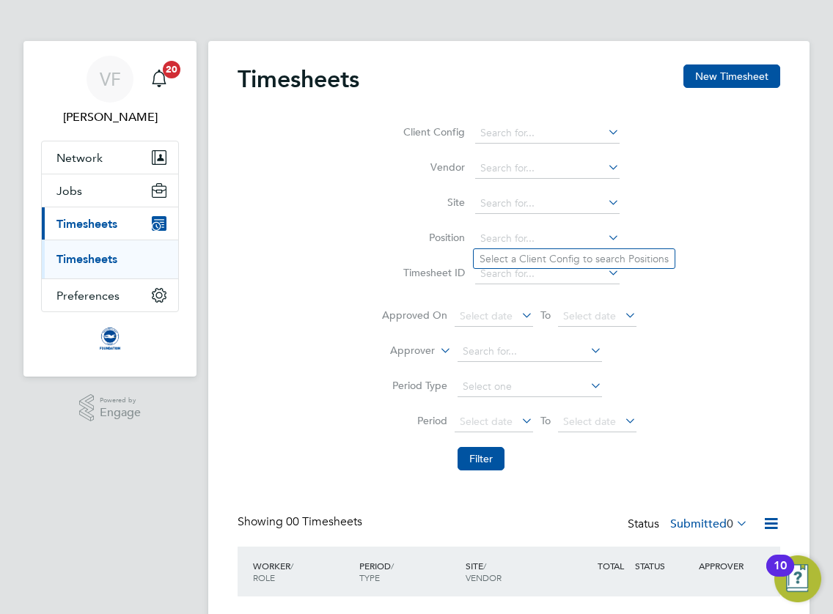
click at [702, 263] on div "Client Config Vendor Site Position Timesheet ID Approved On Select date To Sele…" at bounding box center [508, 292] width 542 height 369
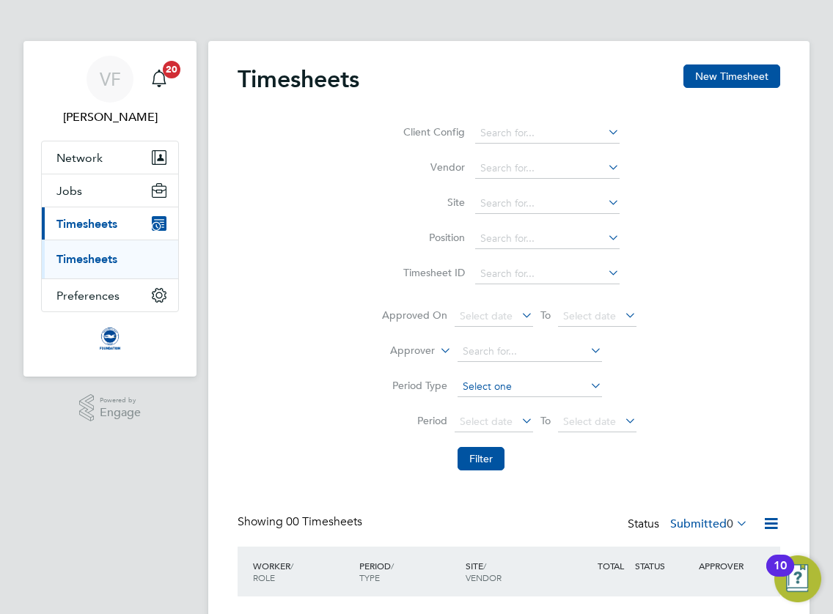
click at [520, 382] on input at bounding box center [529, 387] width 144 height 21
click at [666, 372] on div "Client Config Vendor Site Position Timesheet ID Approved On Select date To Sele…" at bounding box center [508, 292] width 542 height 369
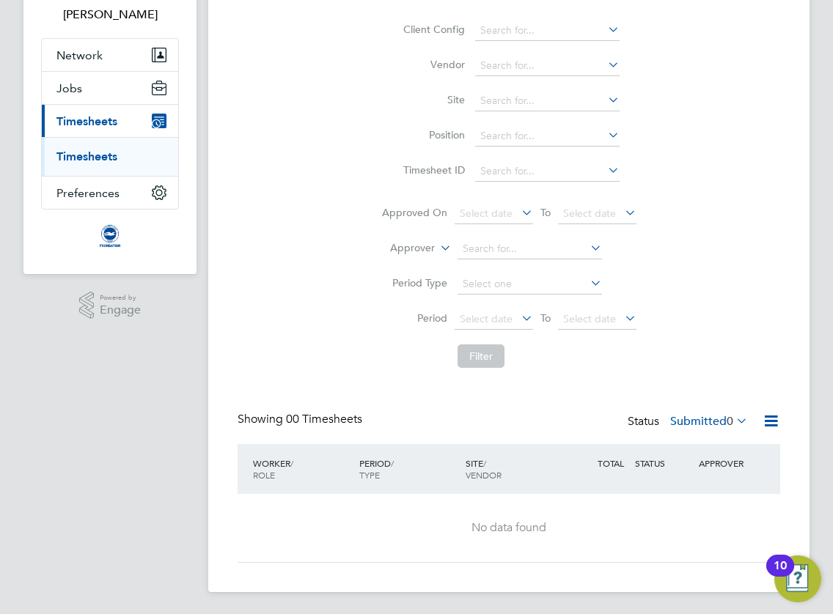
scroll to position [104, 0]
click at [766, 417] on icon at bounding box center [770, 419] width 18 height 18
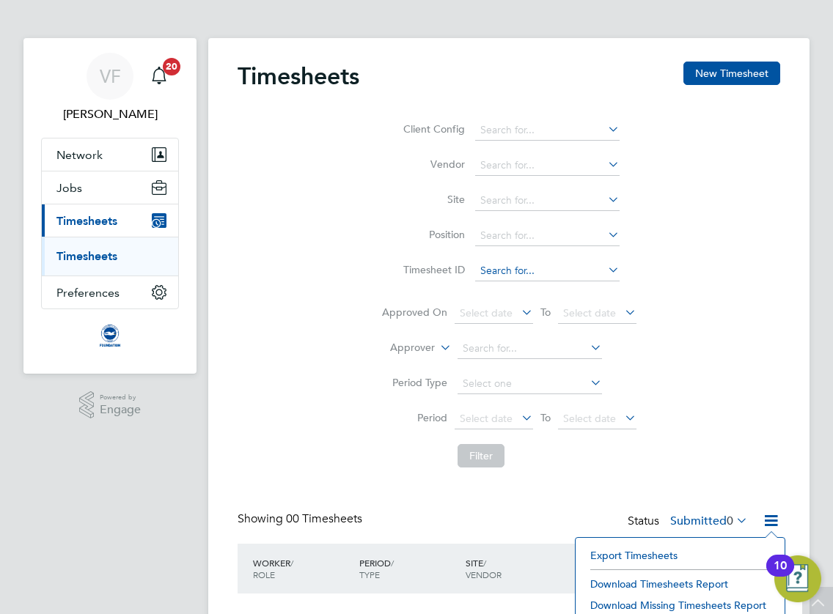
scroll to position [0, 0]
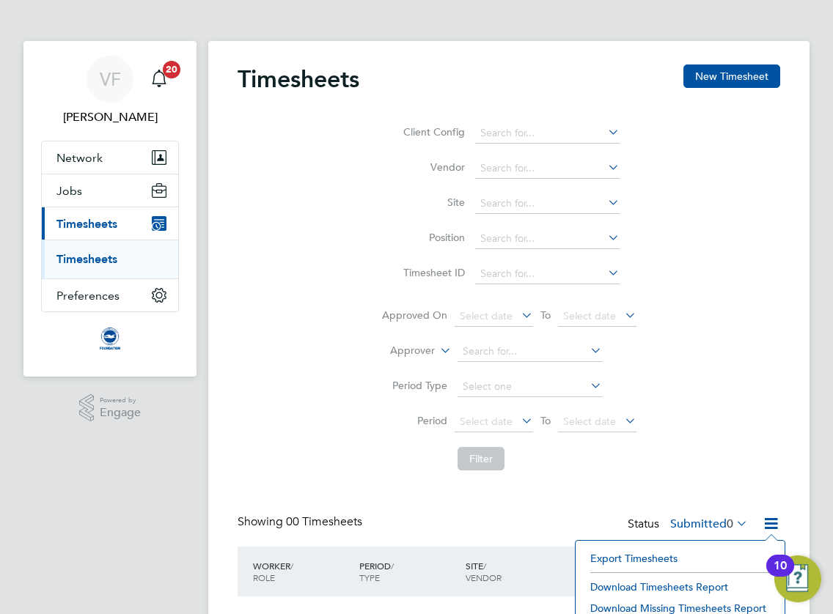
click at [89, 261] on link "Timesheets" at bounding box center [86, 259] width 61 height 14
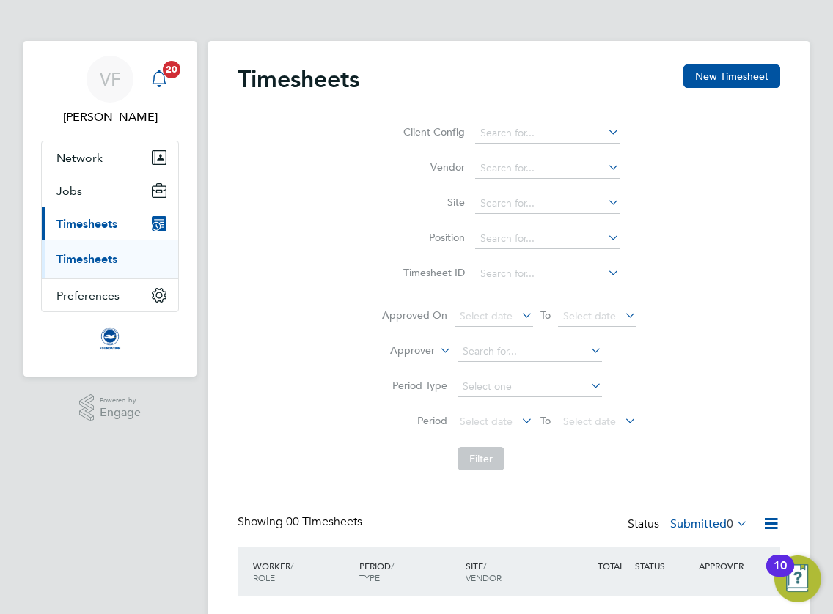
click at [164, 69] on span "20" at bounding box center [172, 70] width 18 height 18
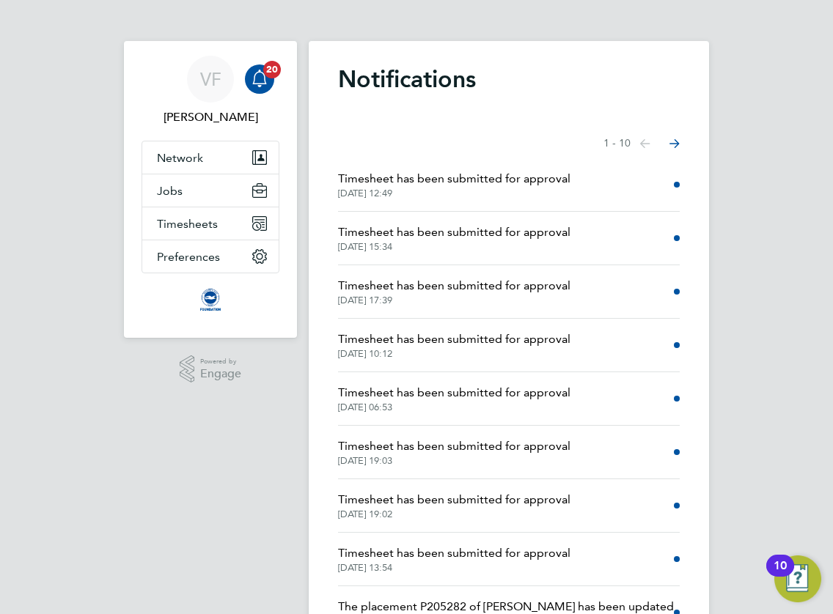
click at [682, 185] on div "Notifications Showing items 1 - 10 items Previous page Next page Timesheet has …" at bounding box center [509, 382] width 400 height 682
click at [564, 180] on span "Timesheet has been submitted for approval" at bounding box center [454, 179] width 232 height 18
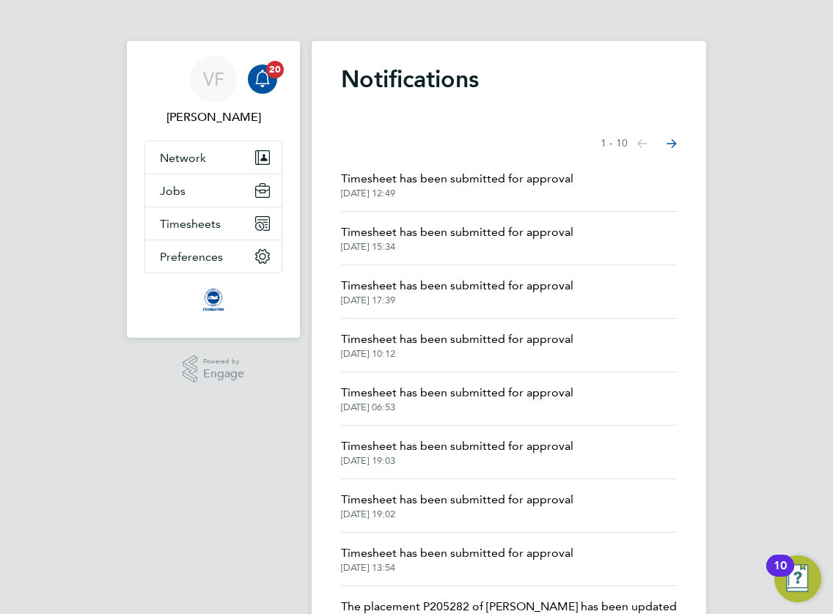
click at [473, 231] on span "Timesheet has been submitted for approval" at bounding box center [457, 233] width 232 height 18
click at [255, 190] on icon "Main navigation" at bounding box center [262, 190] width 15 height 15
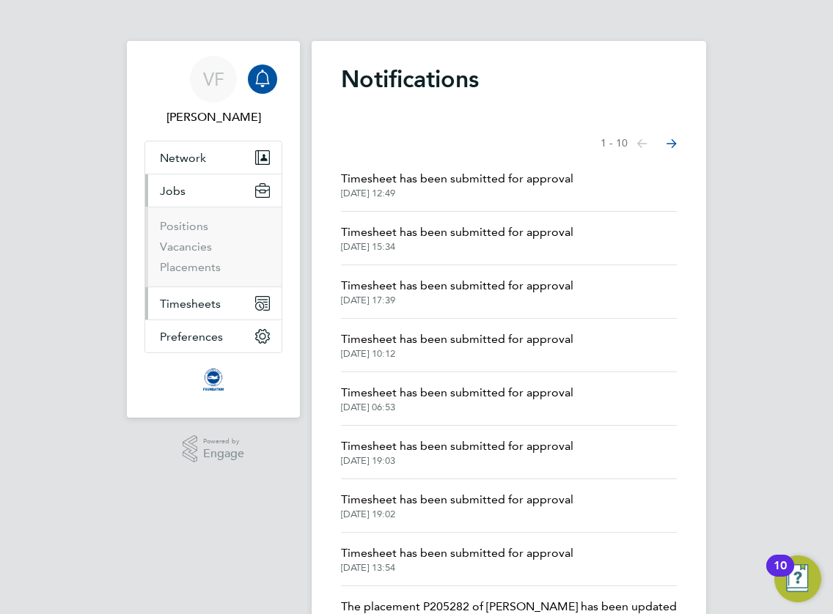
click at [251, 305] on button "Timesheets" at bounding box center [213, 303] width 136 height 32
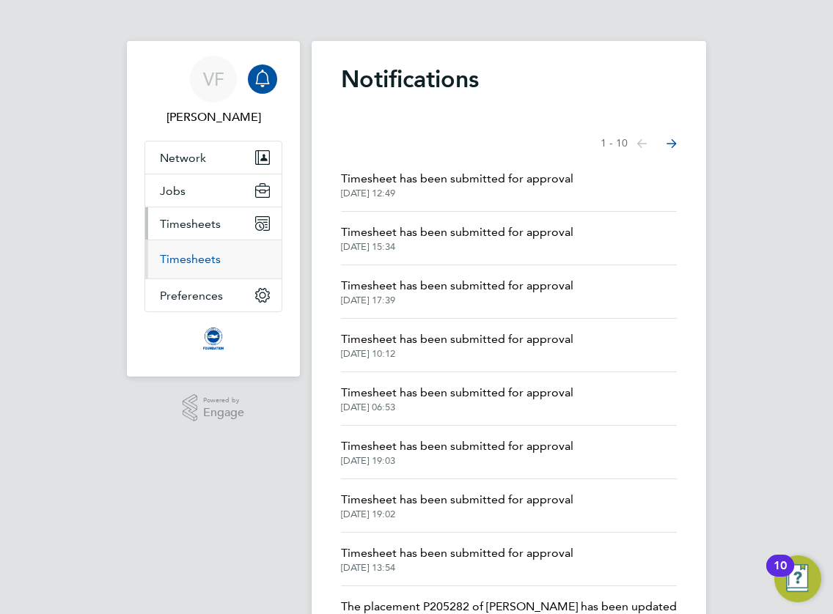
click at [199, 262] on link "Timesheets" at bounding box center [190, 259] width 61 height 14
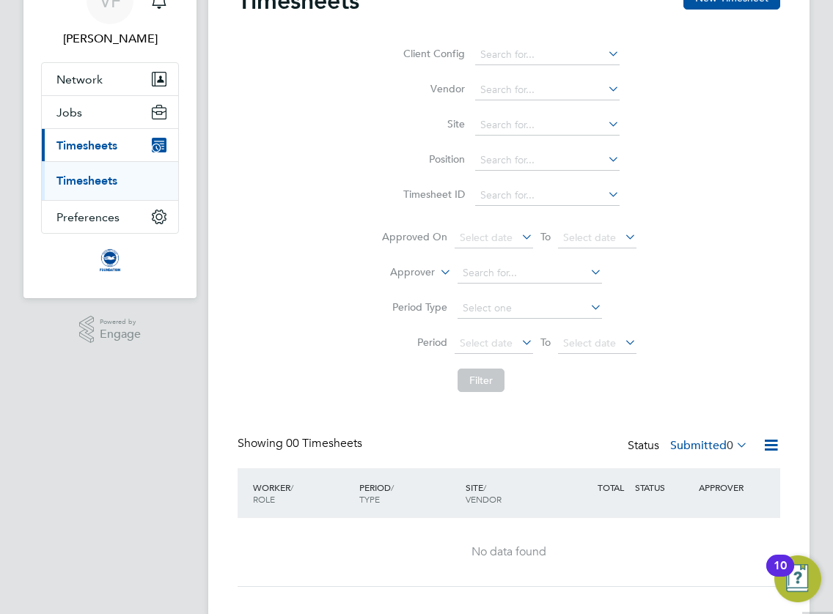
scroll to position [104, 0]
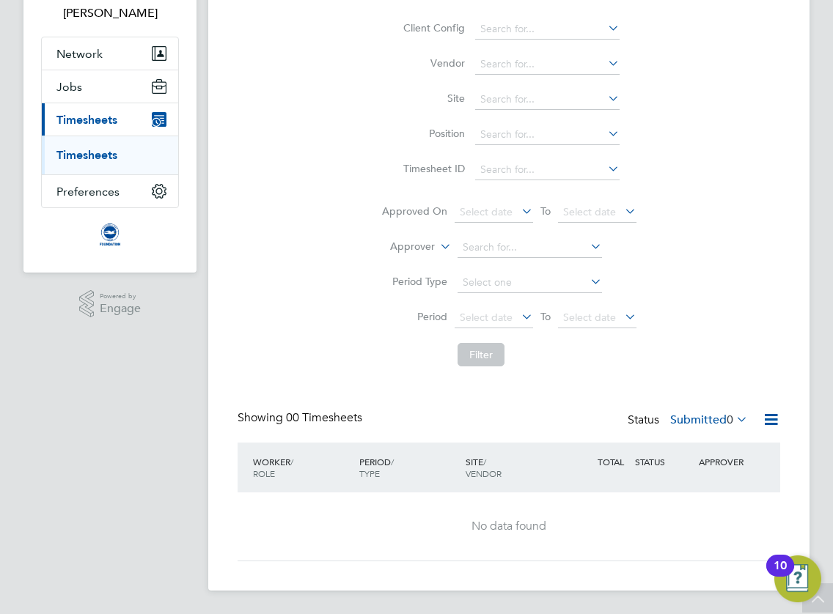
click at [86, 153] on link "Timesheets" at bounding box center [86, 155] width 61 height 14
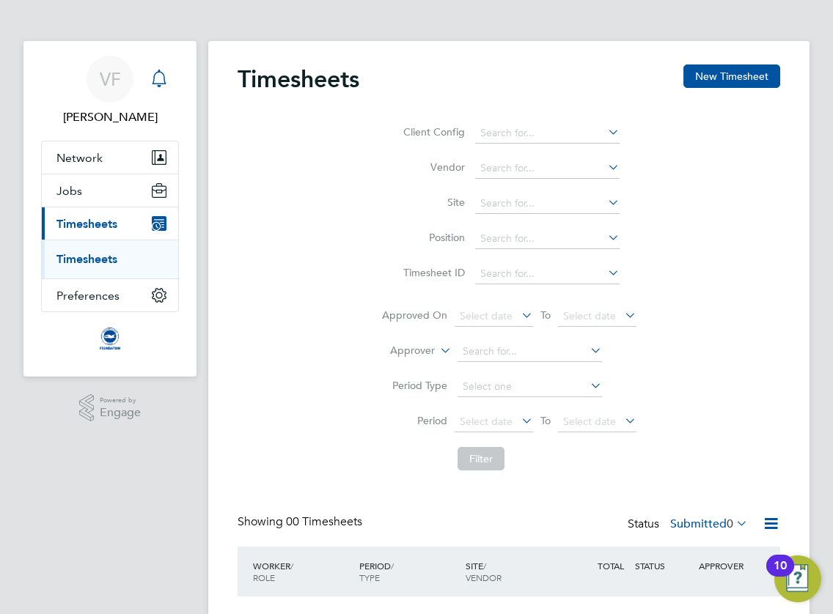
click at [160, 79] on icon "Main navigation" at bounding box center [159, 79] width 18 height 18
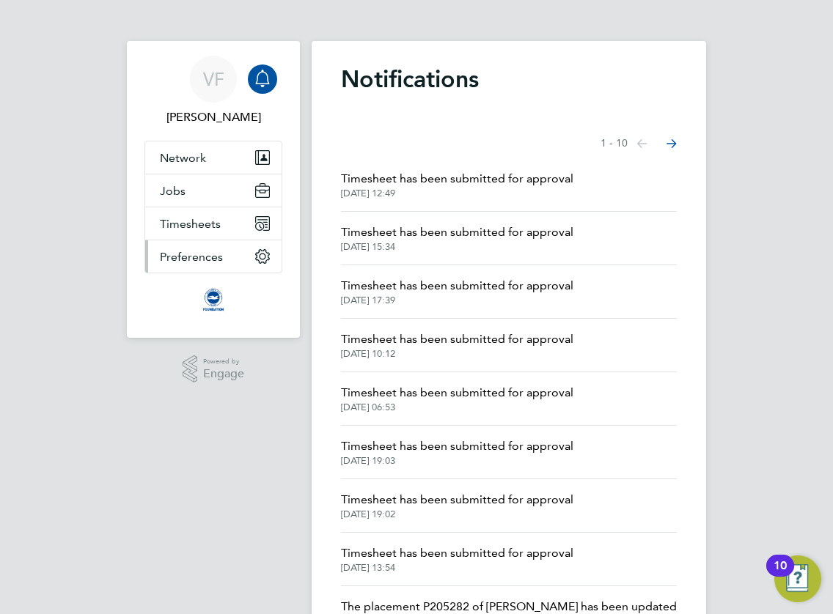
click at [265, 257] on icon "Main navigation" at bounding box center [262, 256] width 13 height 13
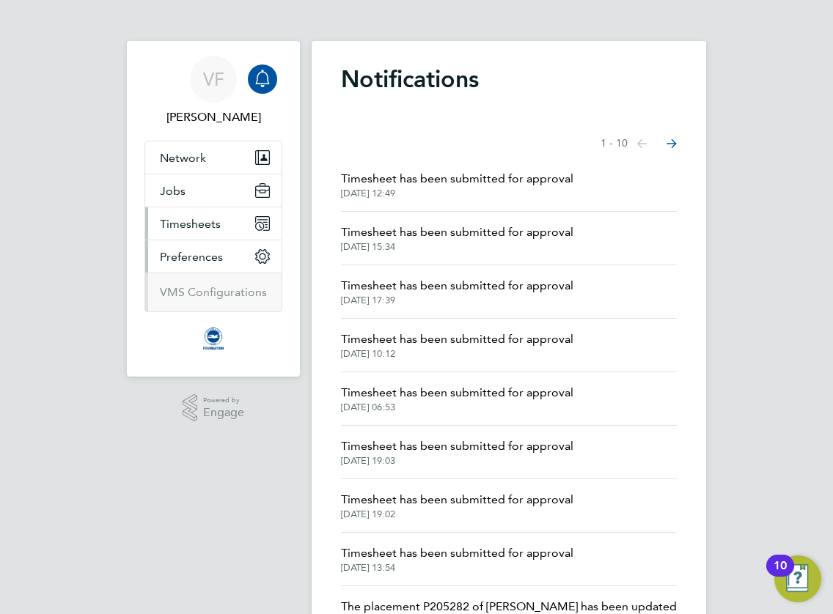
click at [259, 220] on icon "Main navigation" at bounding box center [262, 219] width 10 height 1
click at [261, 191] on rect "Main navigation" at bounding box center [262, 191] width 4 height 1
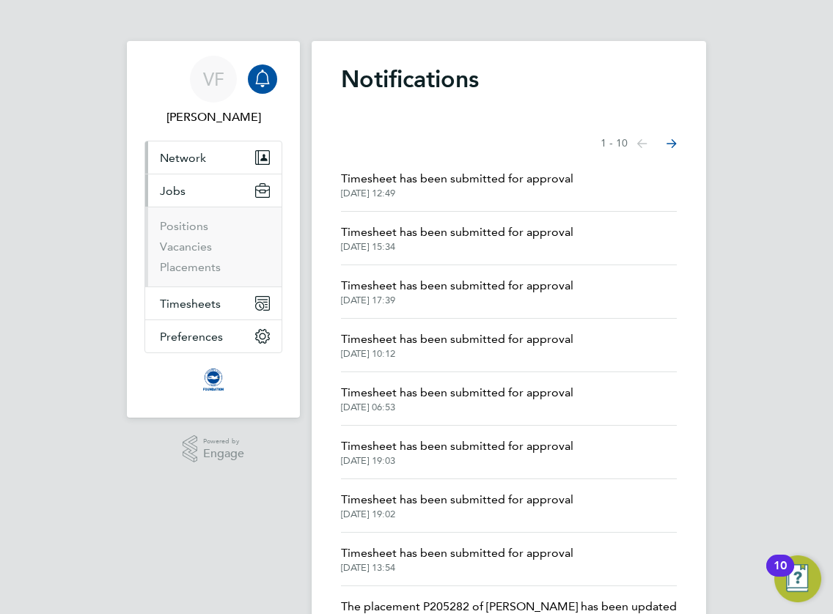
click at [259, 157] on icon "Main navigation" at bounding box center [264, 157] width 10 height 13
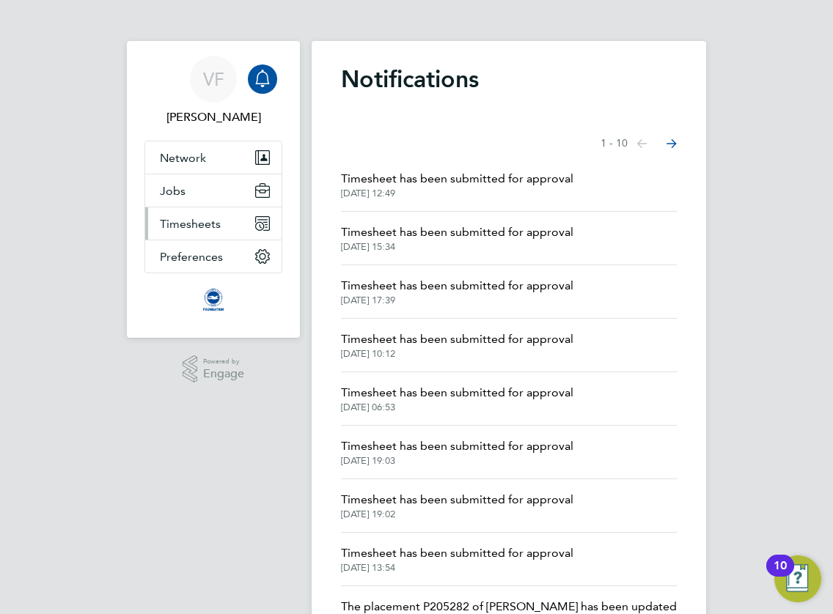
click at [259, 225] on icon "Main navigation" at bounding box center [260, 226] width 7 height 7
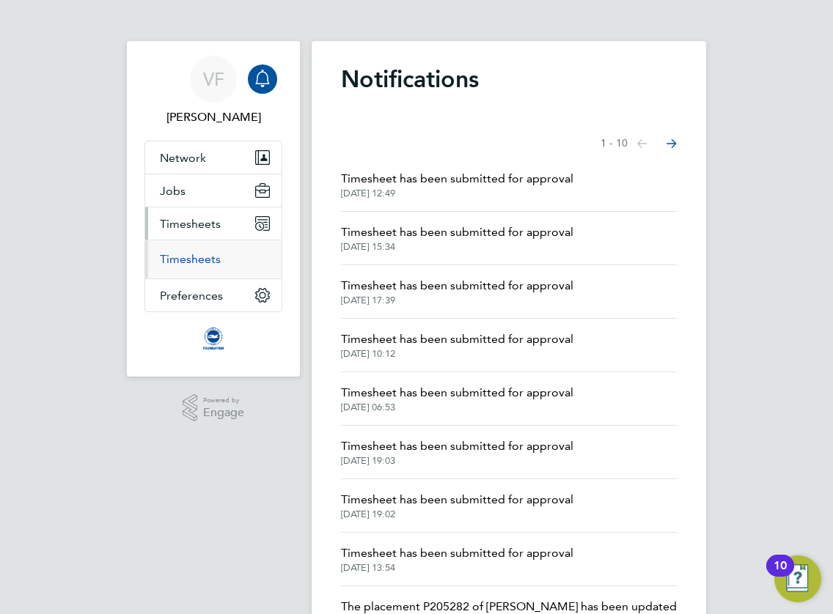
click at [215, 261] on link "Timesheets" at bounding box center [190, 259] width 61 height 14
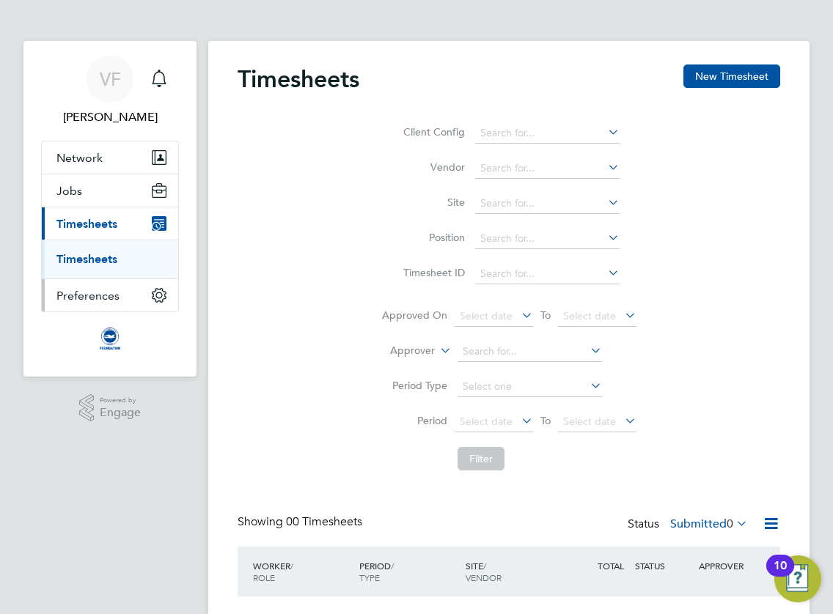
click at [94, 301] on span "Preferences" at bounding box center [87, 296] width 63 height 14
click at [98, 290] on link "VMS Configurations" at bounding box center [109, 292] width 107 height 14
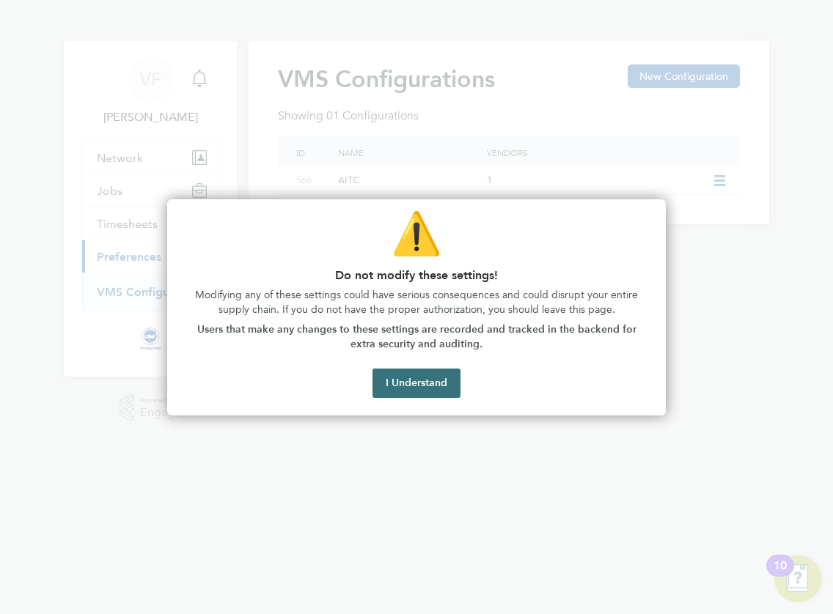
click at [409, 383] on button "I Understand" at bounding box center [416, 383] width 88 height 29
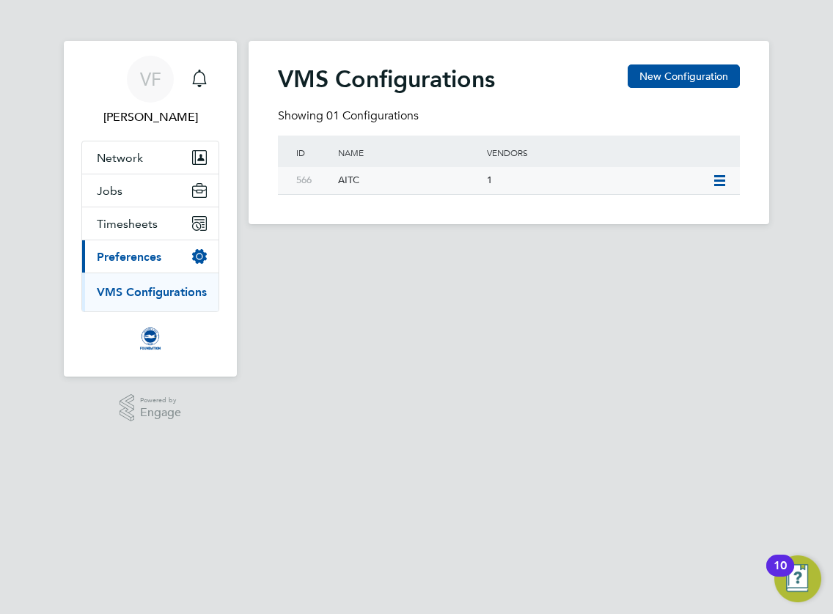
click at [717, 179] on icon at bounding box center [720, 181] width 18 height 12
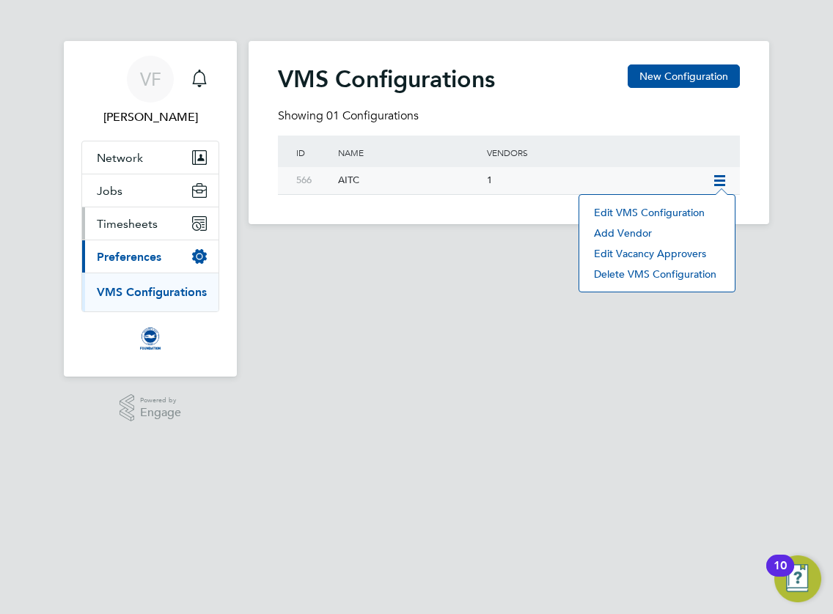
click at [204, 223] on icon "Main navigation" at bounding box center [199, 223] width 13 height 13
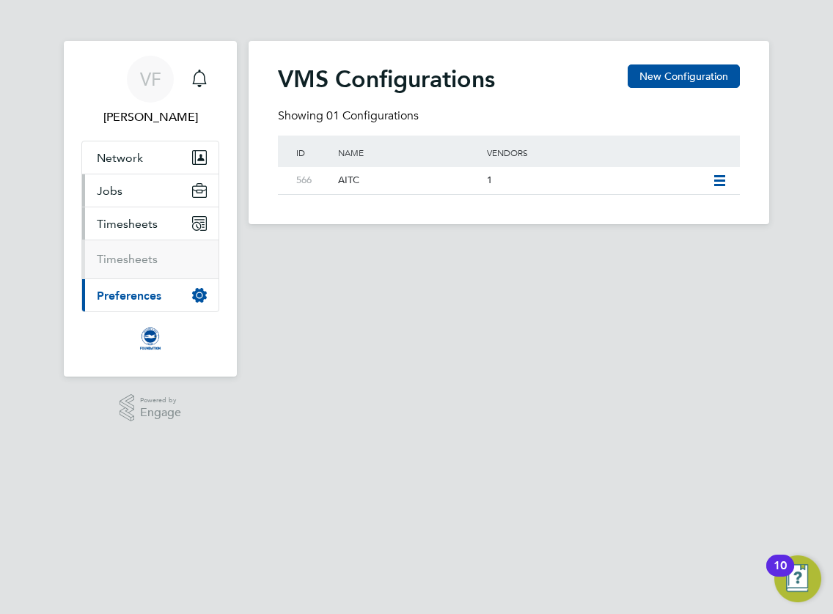
click at [202, 189] on icon "Main navigation" at bounding box center [199, 187] width 13 height 7
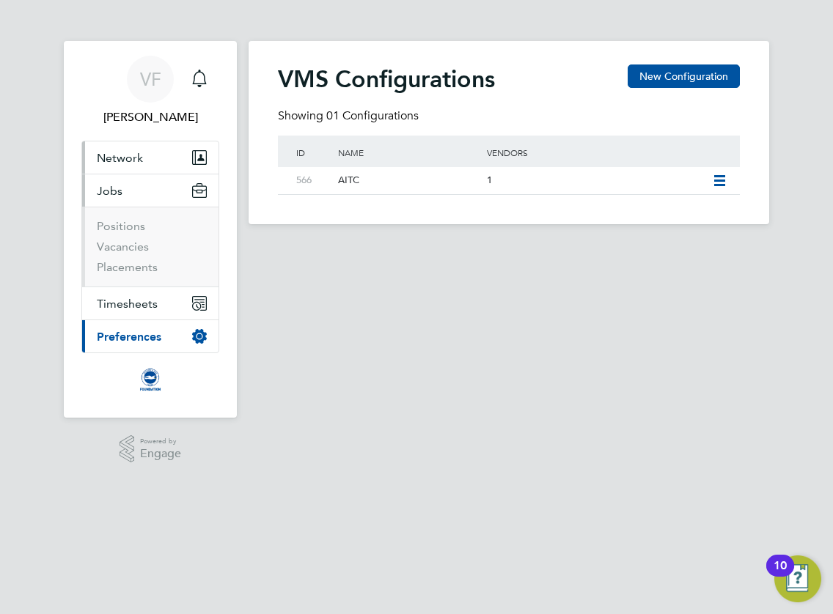
click at [139, 160] on span "Network" at bounding box center [120, 158] width 46 height 14
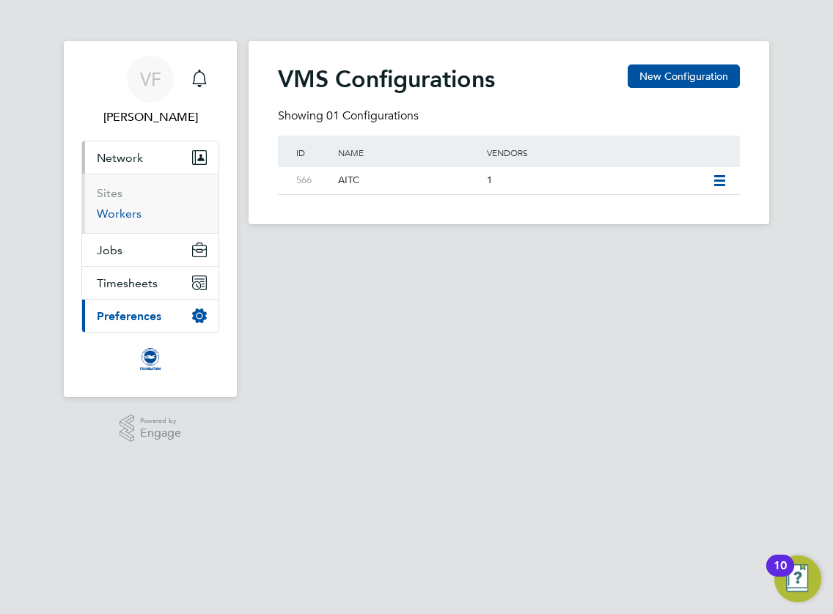
click at [125, 218] on link "Workers" at bounding box center [119, 214] width 45 height 14
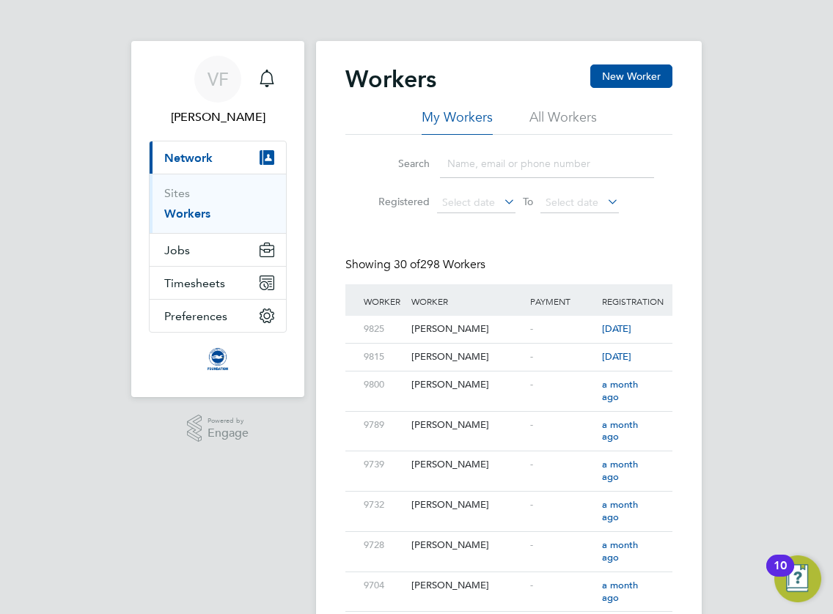
click at [475, 169] on input at bounding box center [547, 164] width 214 height 29
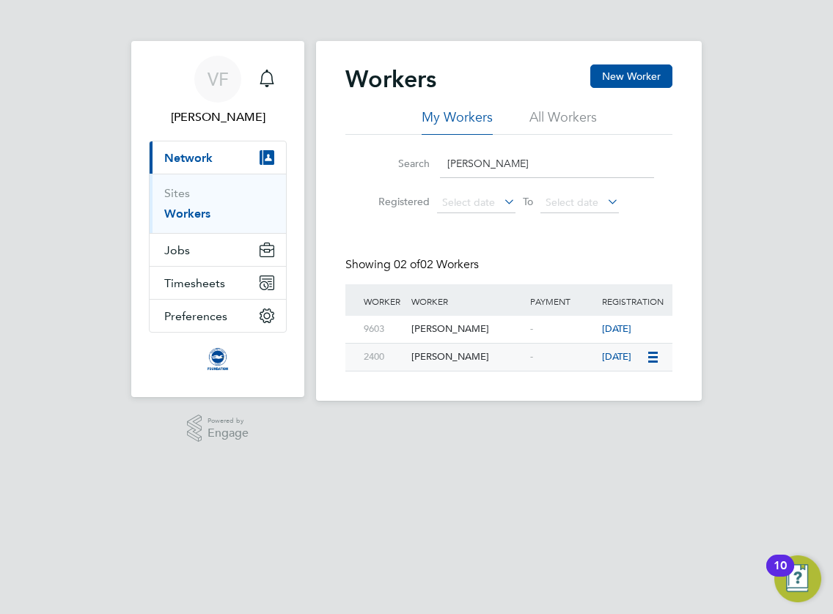
type input "martin"
click at [657, 366] on icon at bounding box center [653, 358] width 15 height 18
click at [478, 362] on div "[PERSON_NAME]" at bounding box center [466, 357] width 119 height 27
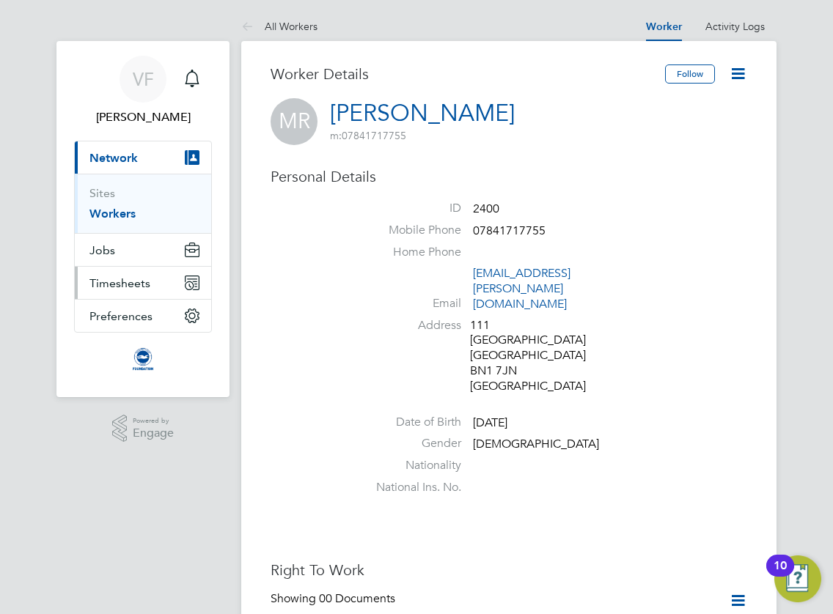
click at [196, 281] on icon "Main navigation" at bounding box center [191, 282] width 13 height 13
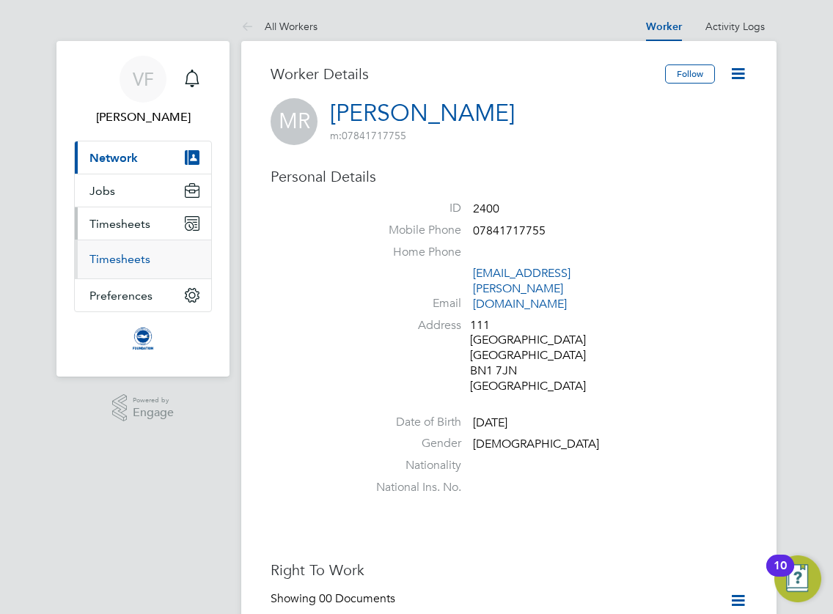
click at [140, 261] on link "Timesheets" at bounding box center [119, 259] width 61 height 14
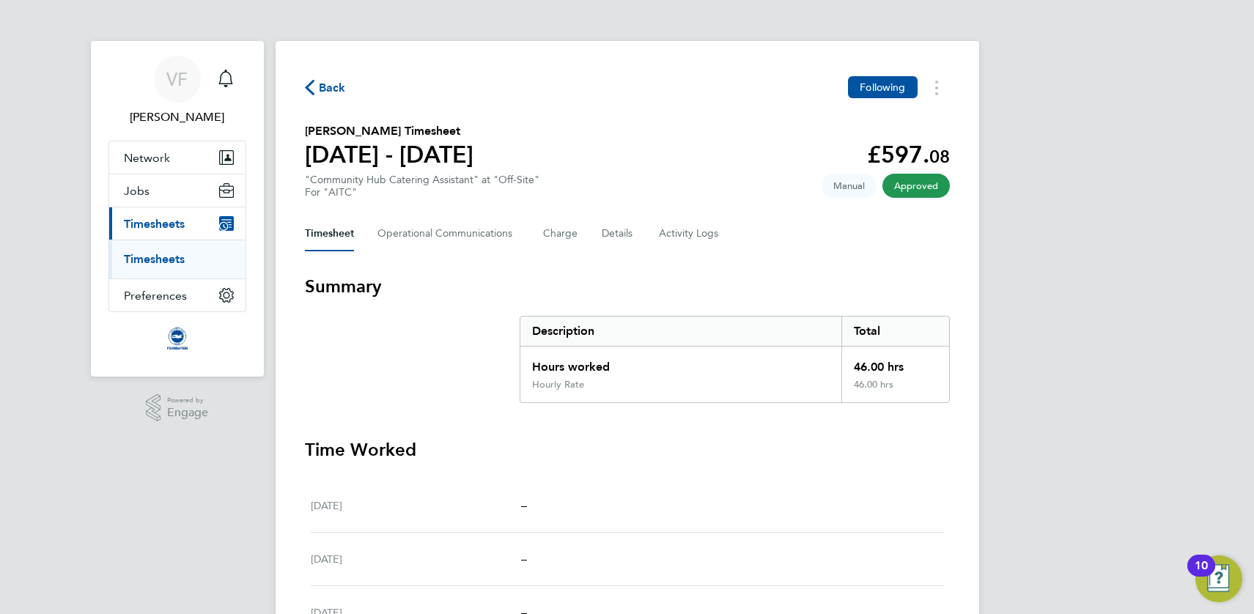
click at [158, 257] on link "Timesheets" at bounding box center [154, 259] width 61 height 14
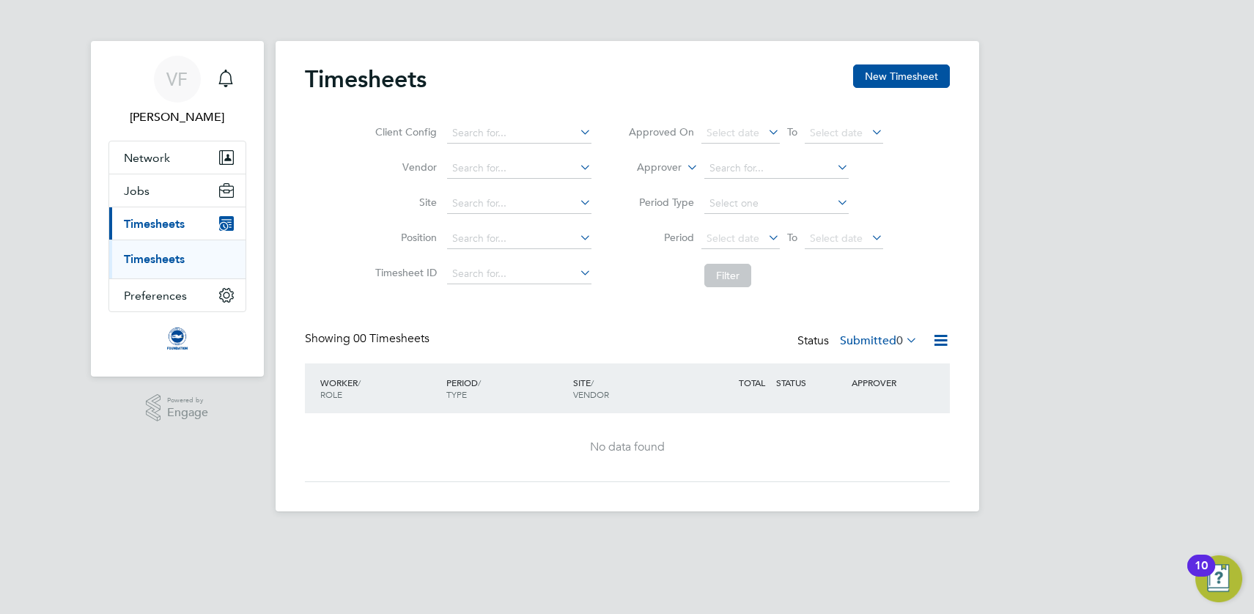
click at [133, 25] on div "VF Vicky Franklin Notifications Applications: Network Sites Workers Jobs Positi…" at bounding box center [627, 267] width 1254 height 535
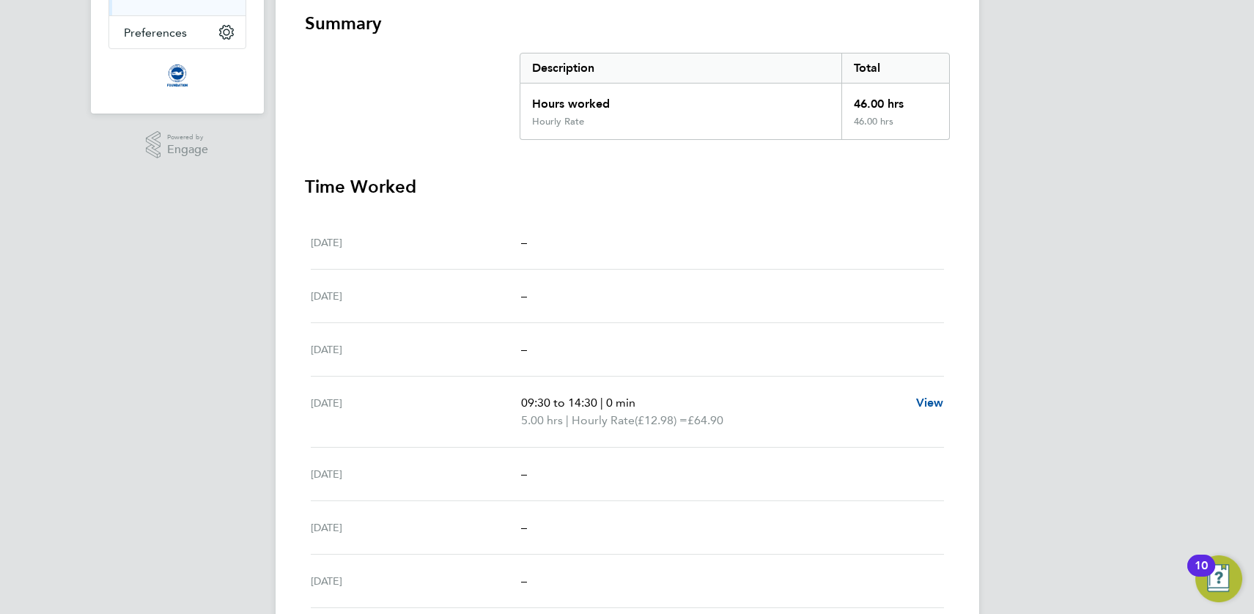
scroll to position [513, 0]
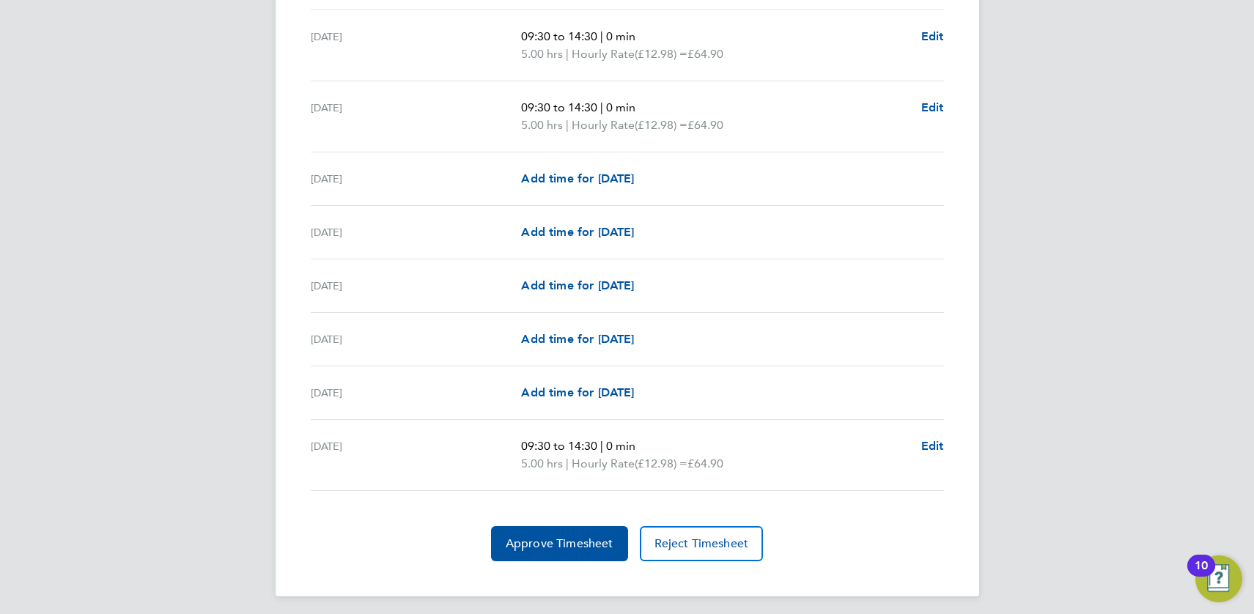
scroll to position [1705, 0]
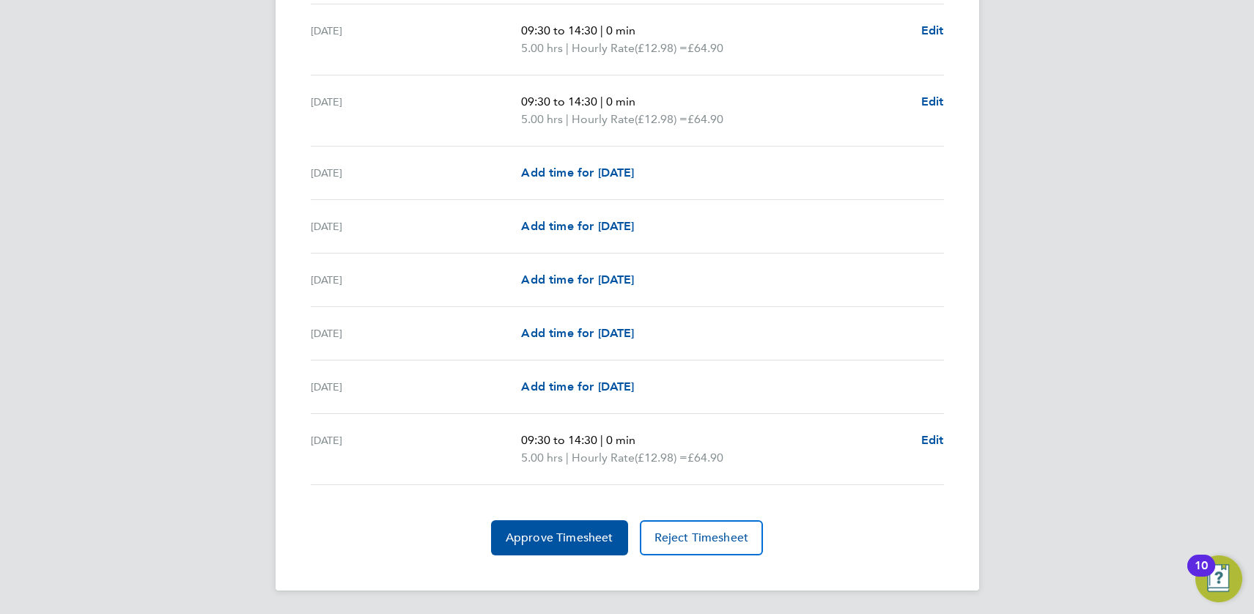
click at [504, 87] on div "[DATE] 09:30 to 14:30 | 0 min 5.00 hrs | Hourly Rate (£12.98) = £64.90 Edit" at bounding box center [627, 110] width 633 height 71
click at [597, 543] on span "Approve Timesheet" at bounding box center [560, 538] width 108 height 15
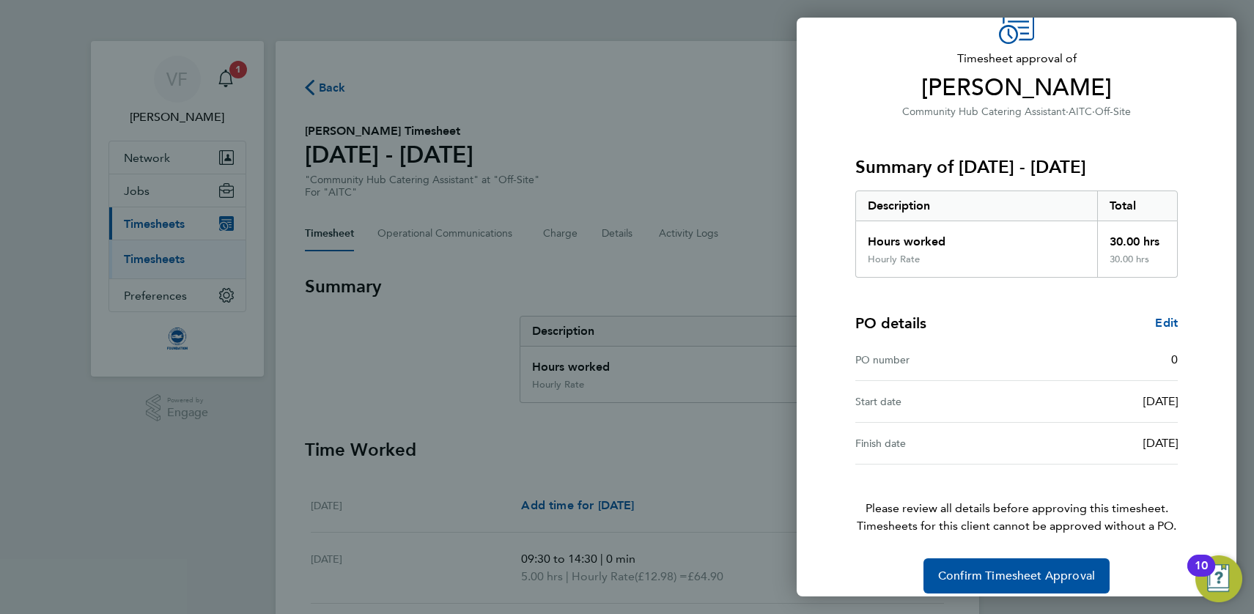
scroll to position [88, 0]
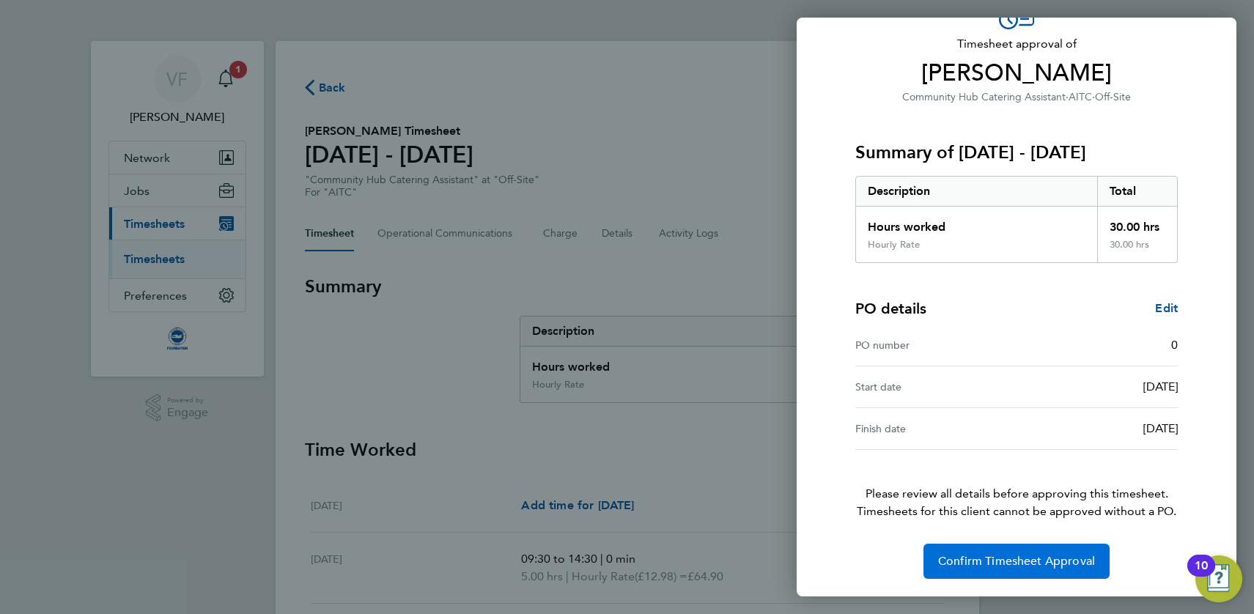
click at [995, 562] on span "Confirm Timesheet Approval" at bounding box center [1016, 561] width 157 height 15
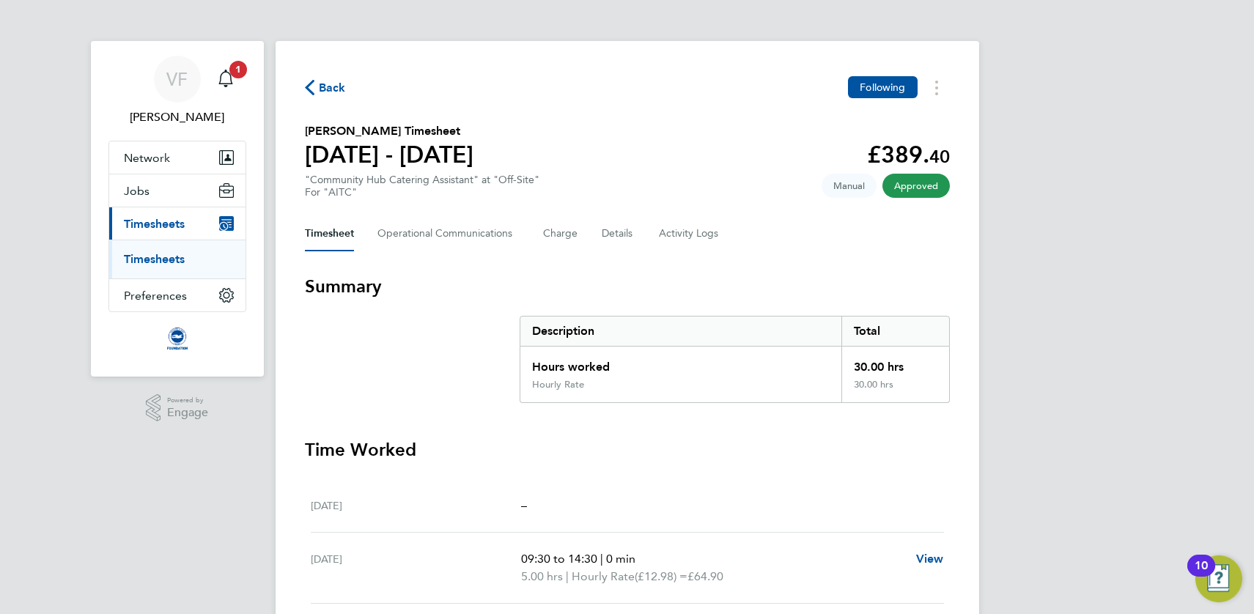
click at [170, 252] on link "Timesheets" at bounding box center [154, 259] width 61 height 14
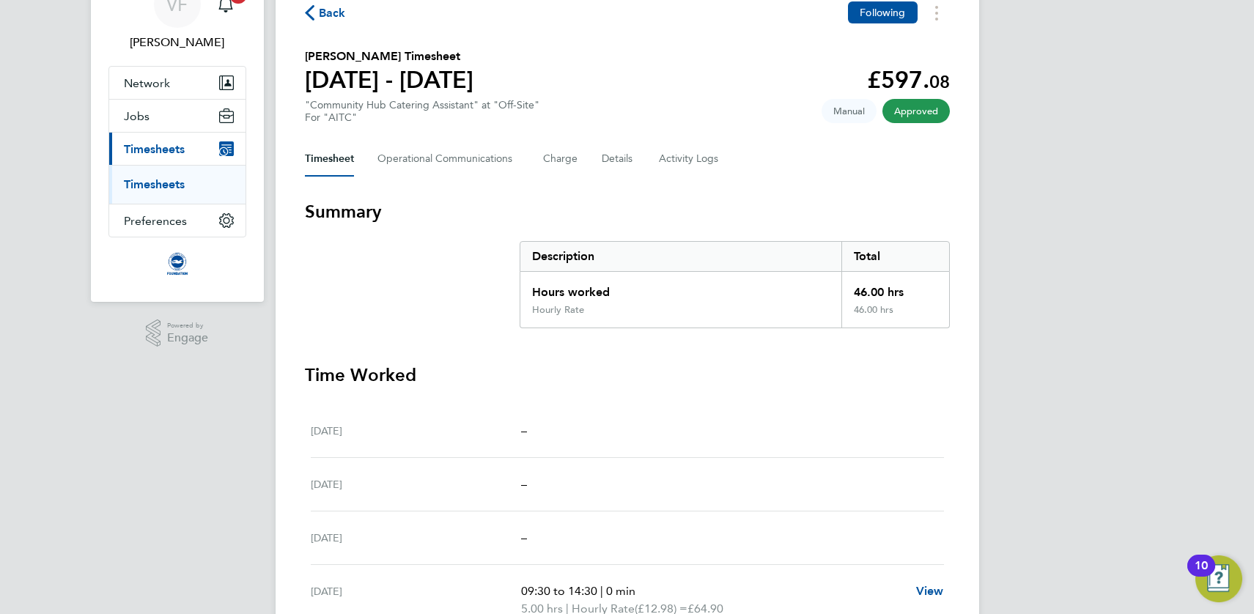
scroll to position [73, 0]
